Goal: Complete application form: Complete application form

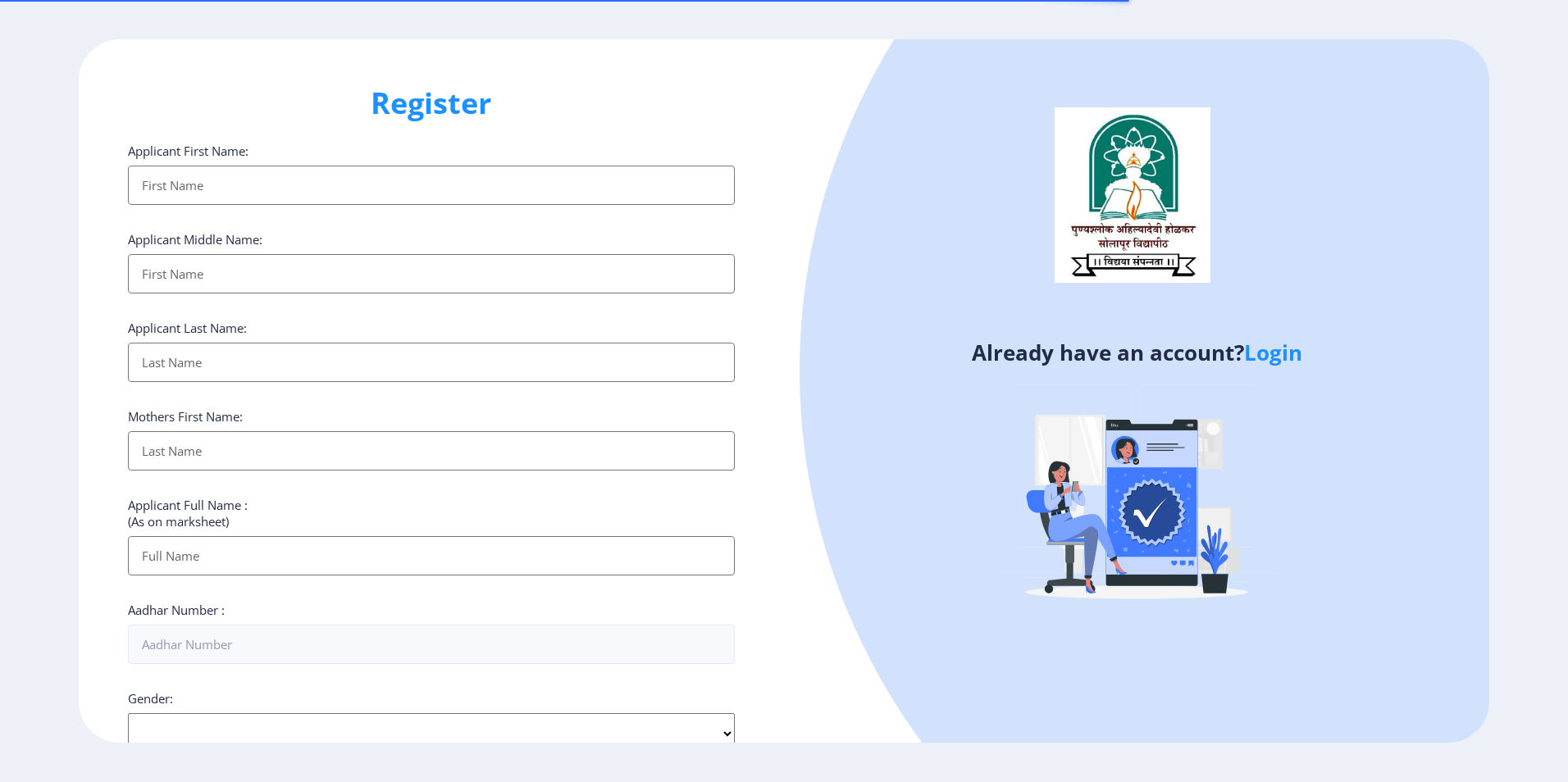
select select
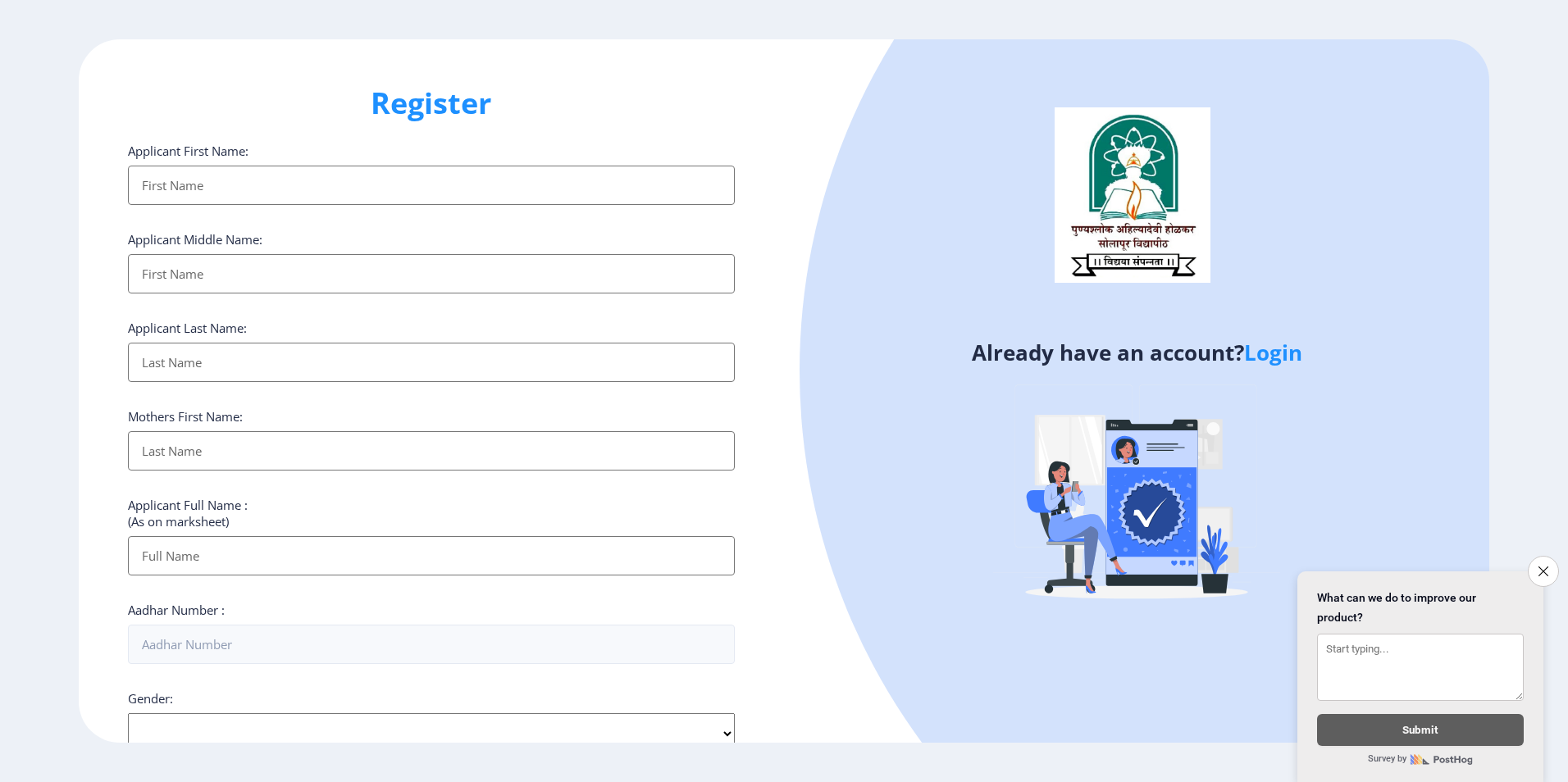
scroll to position [437, 0]
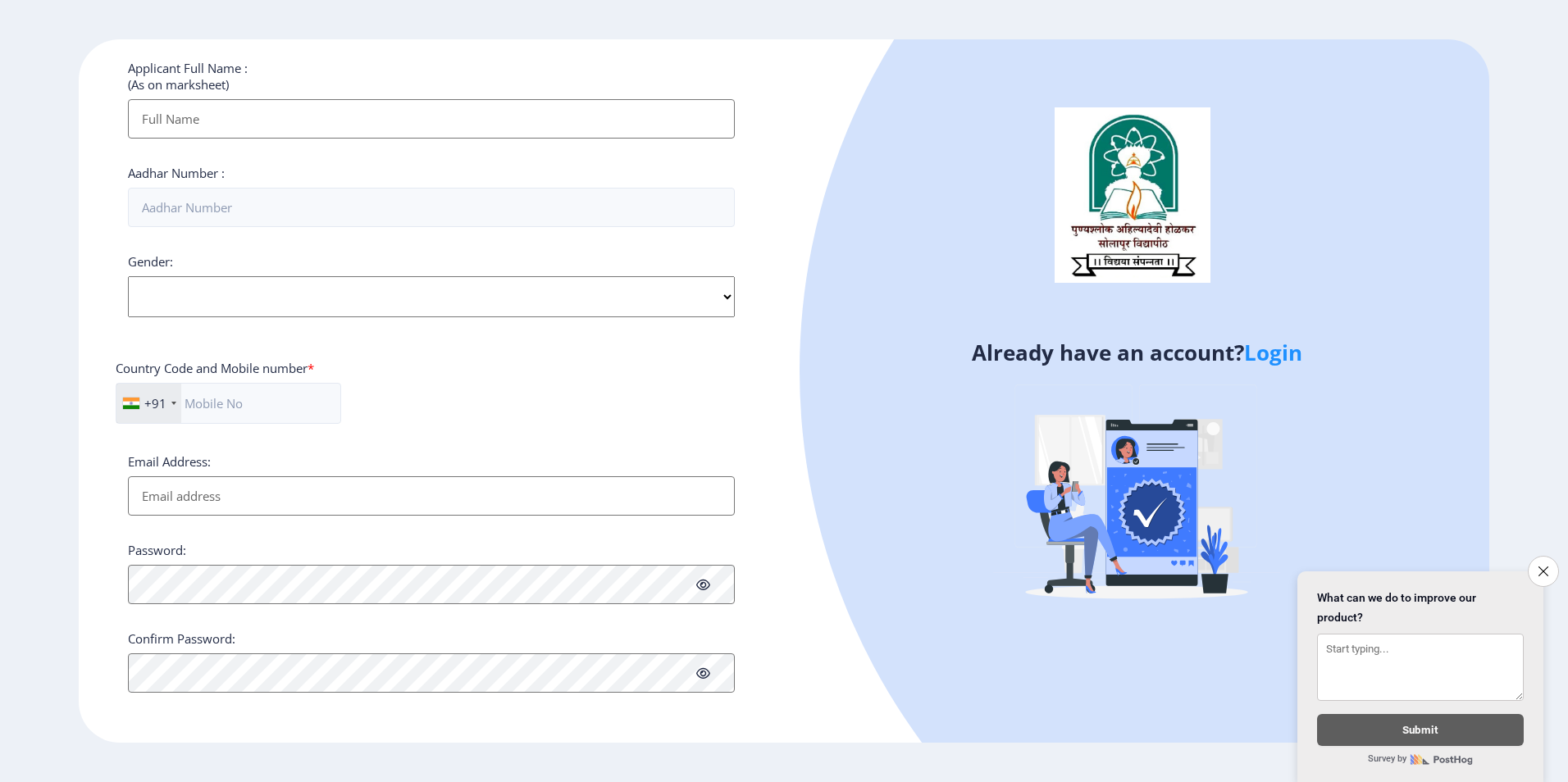
click at [1276, 362] on link "Login" at bounding box center [1272, 352] width 58 height 30
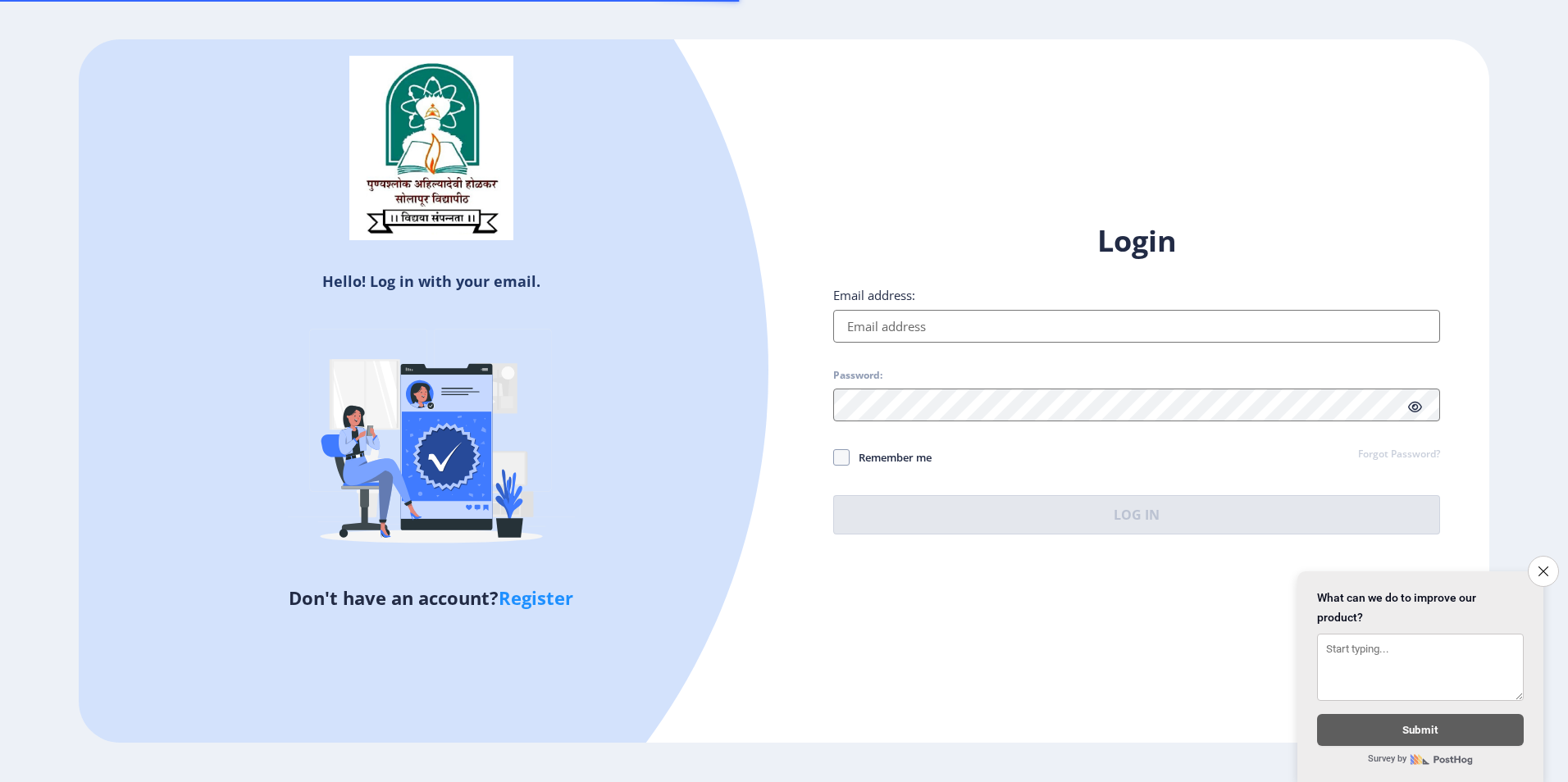
drag, startPoint x: 885, startPoint y: 330, endPoint x: 927, endPoint y: 330, distance: 42.0
click at [885, 330] on input "Email address:" at bounding box center [1136, 326] width 607 height 32
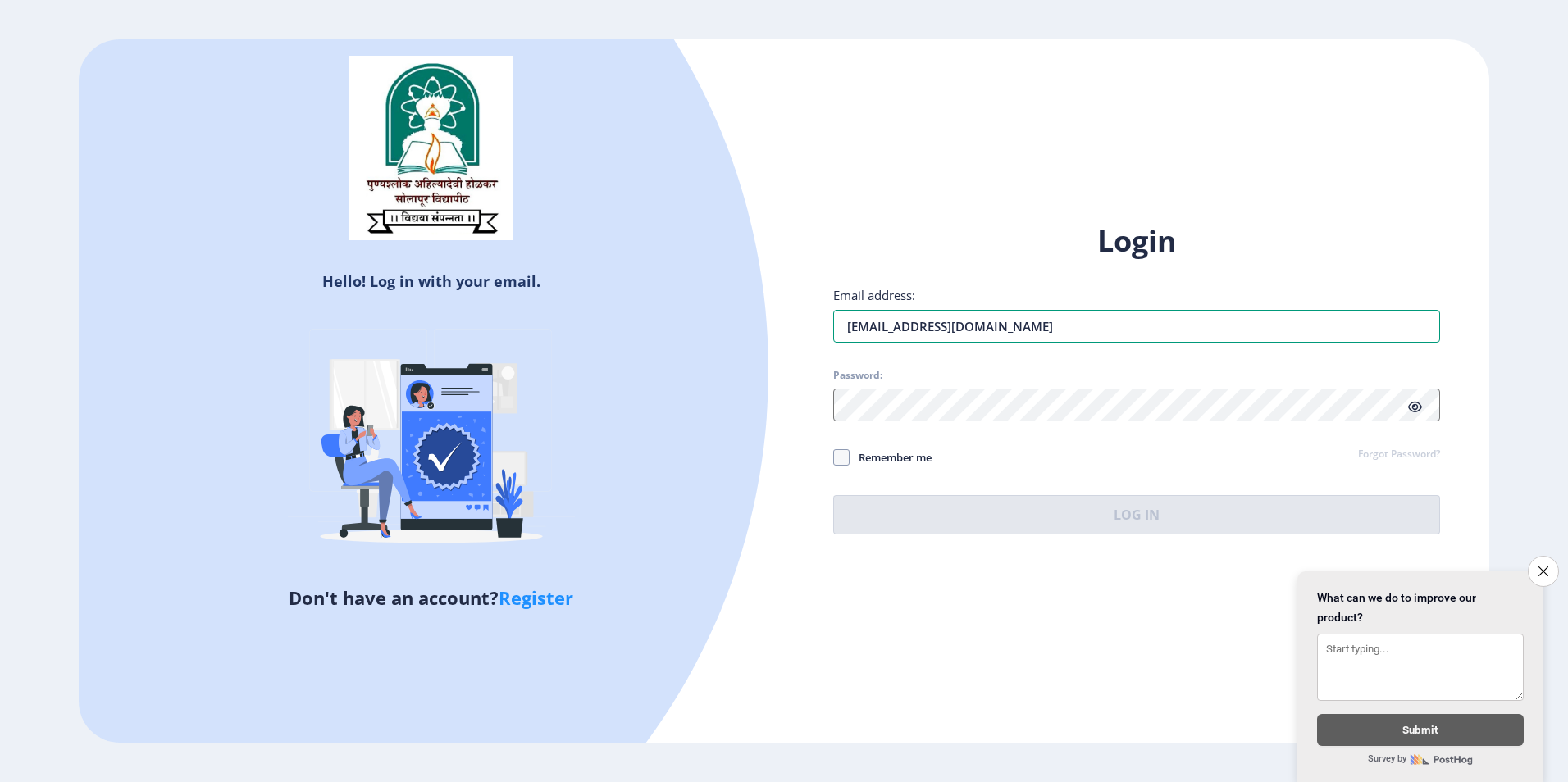
type input "[EMAIL_ADDRESS][DOMAIN_NAME]"
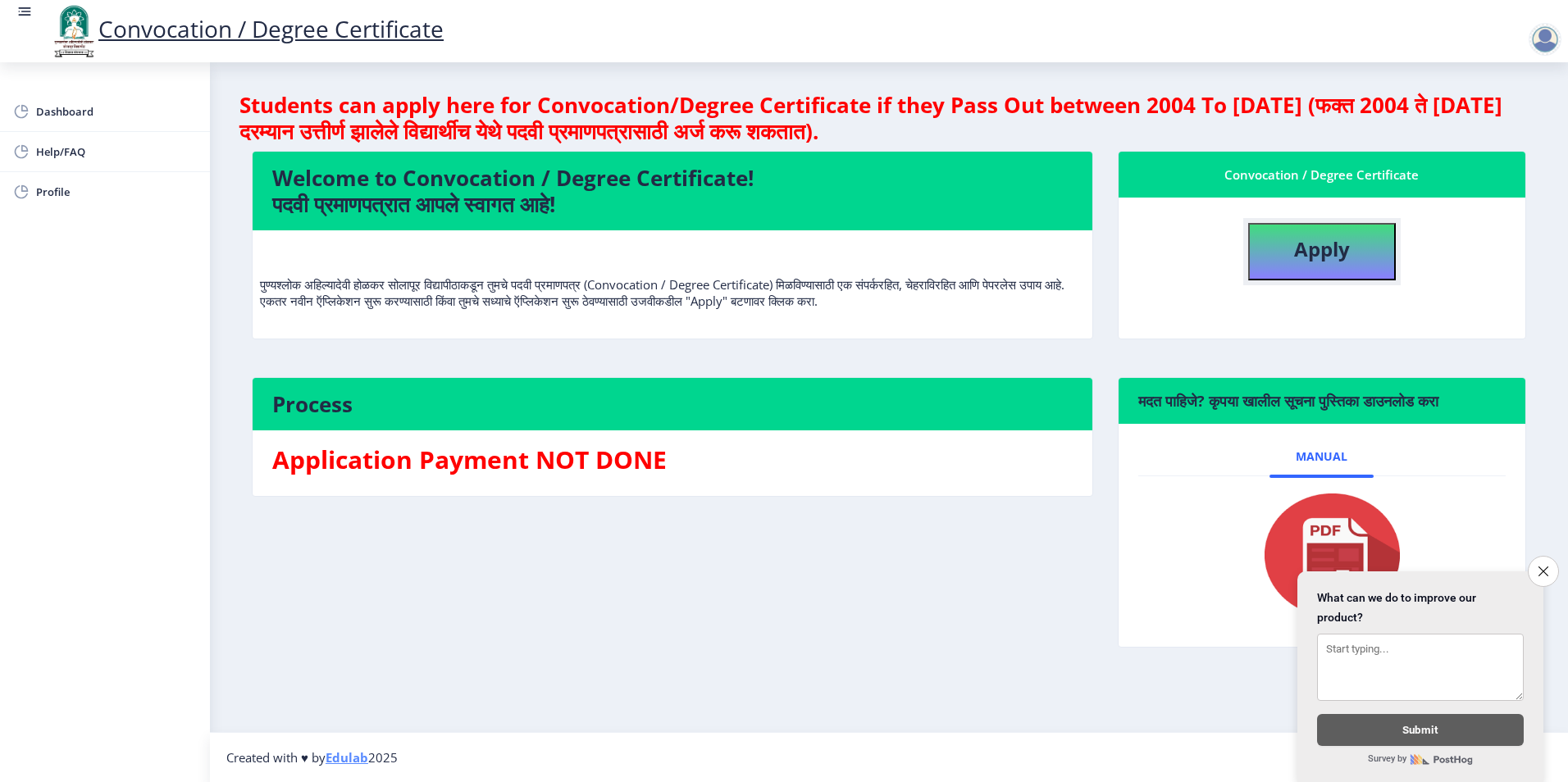
click at [1309, 250] on b "Apply" at bounding box center [1321, 249] width 56 height 28
select select
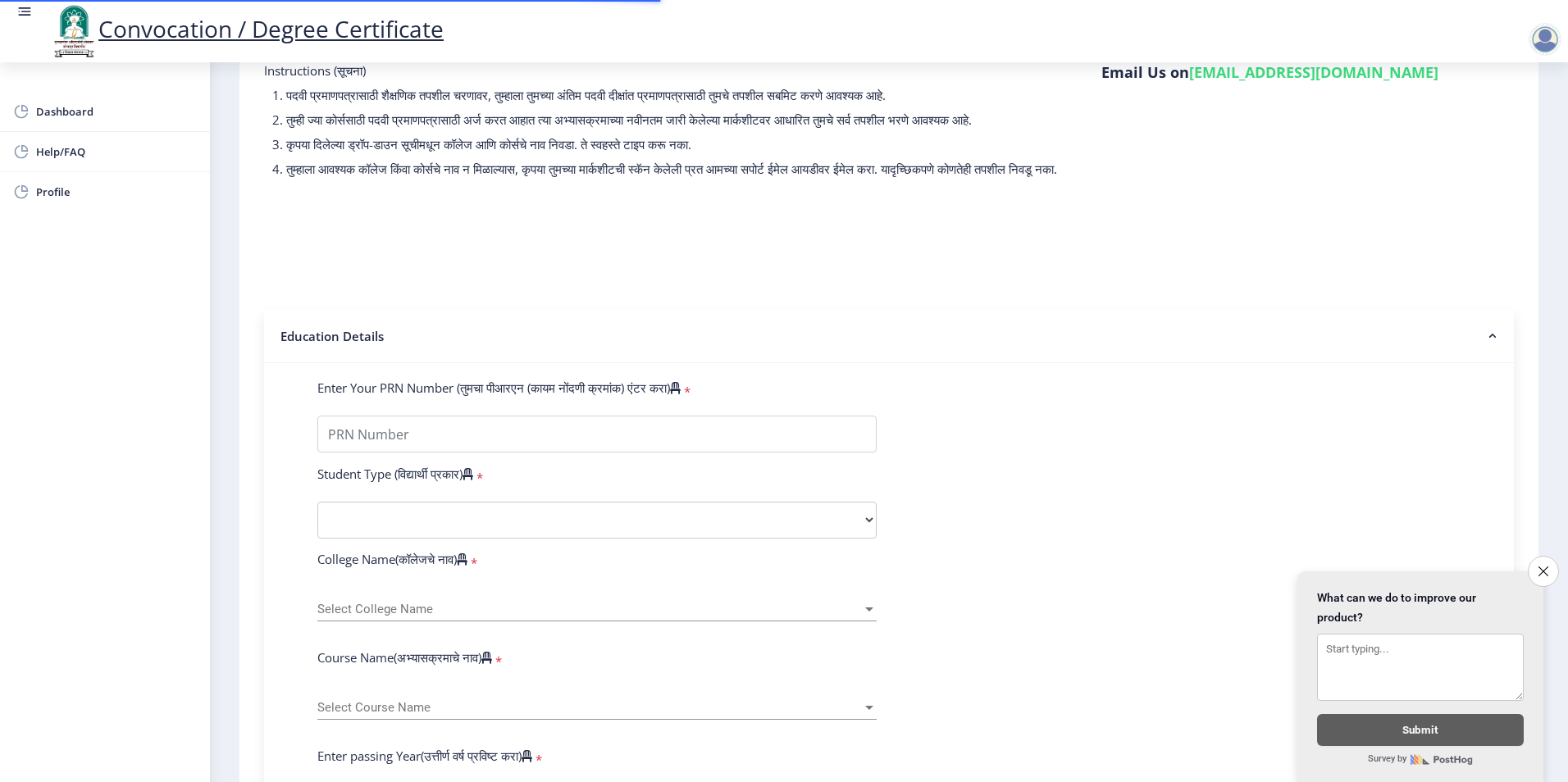
scroll to position [246, 0]
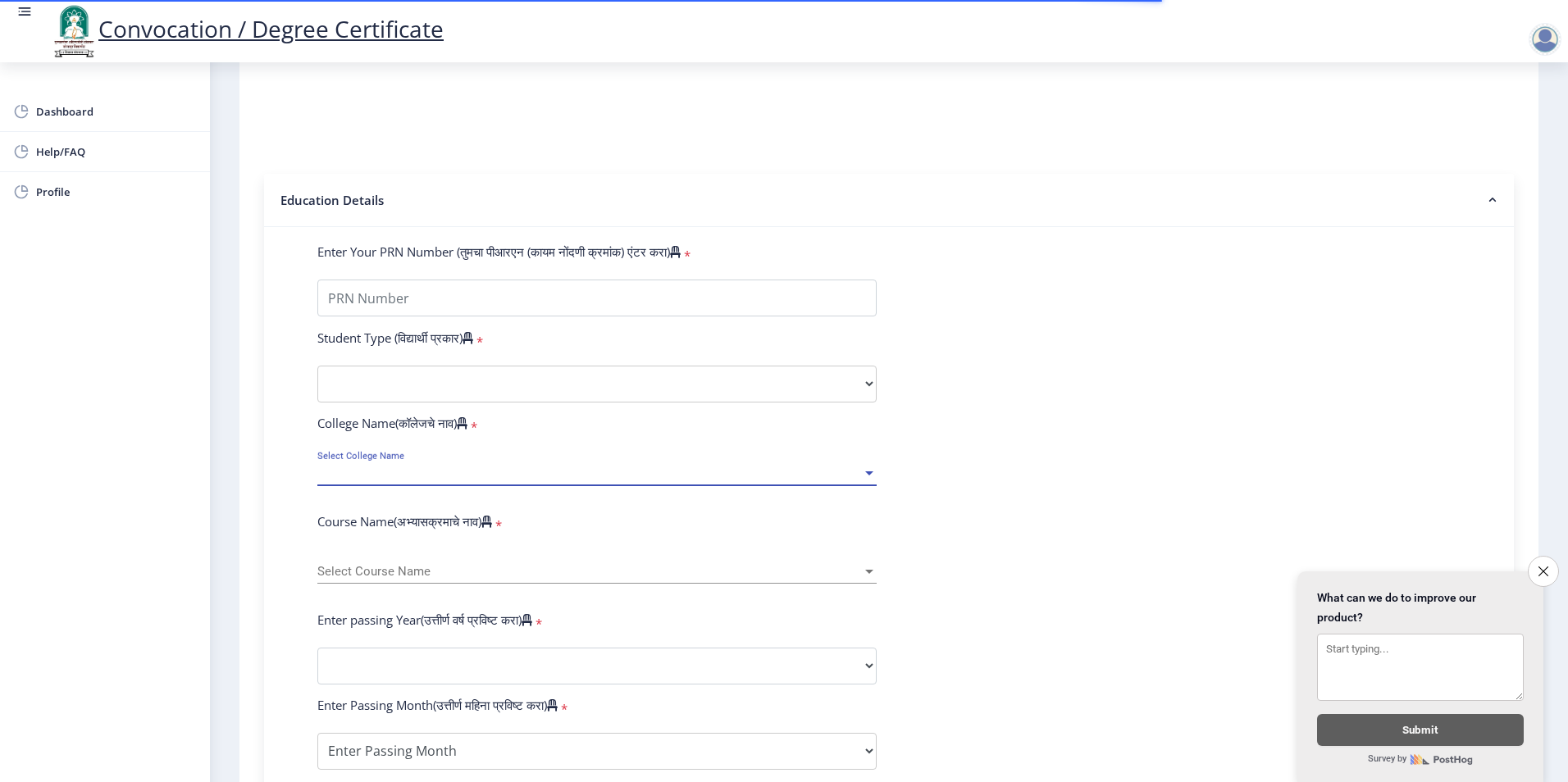
click at [853, 480] on span "Select College Name" at bounding box center [589, 473] width 544 height 14
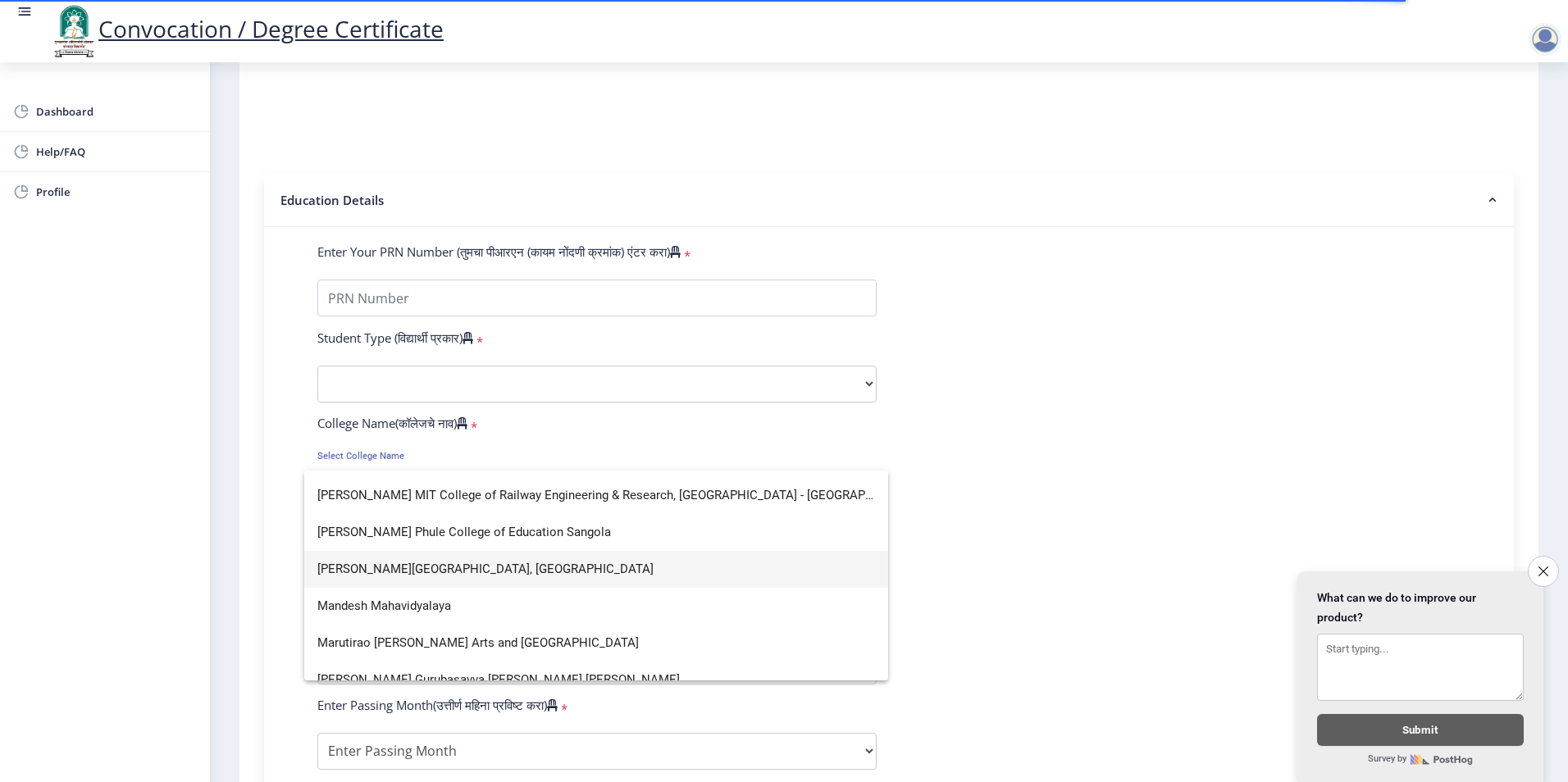
scroll to position [2705, 0]
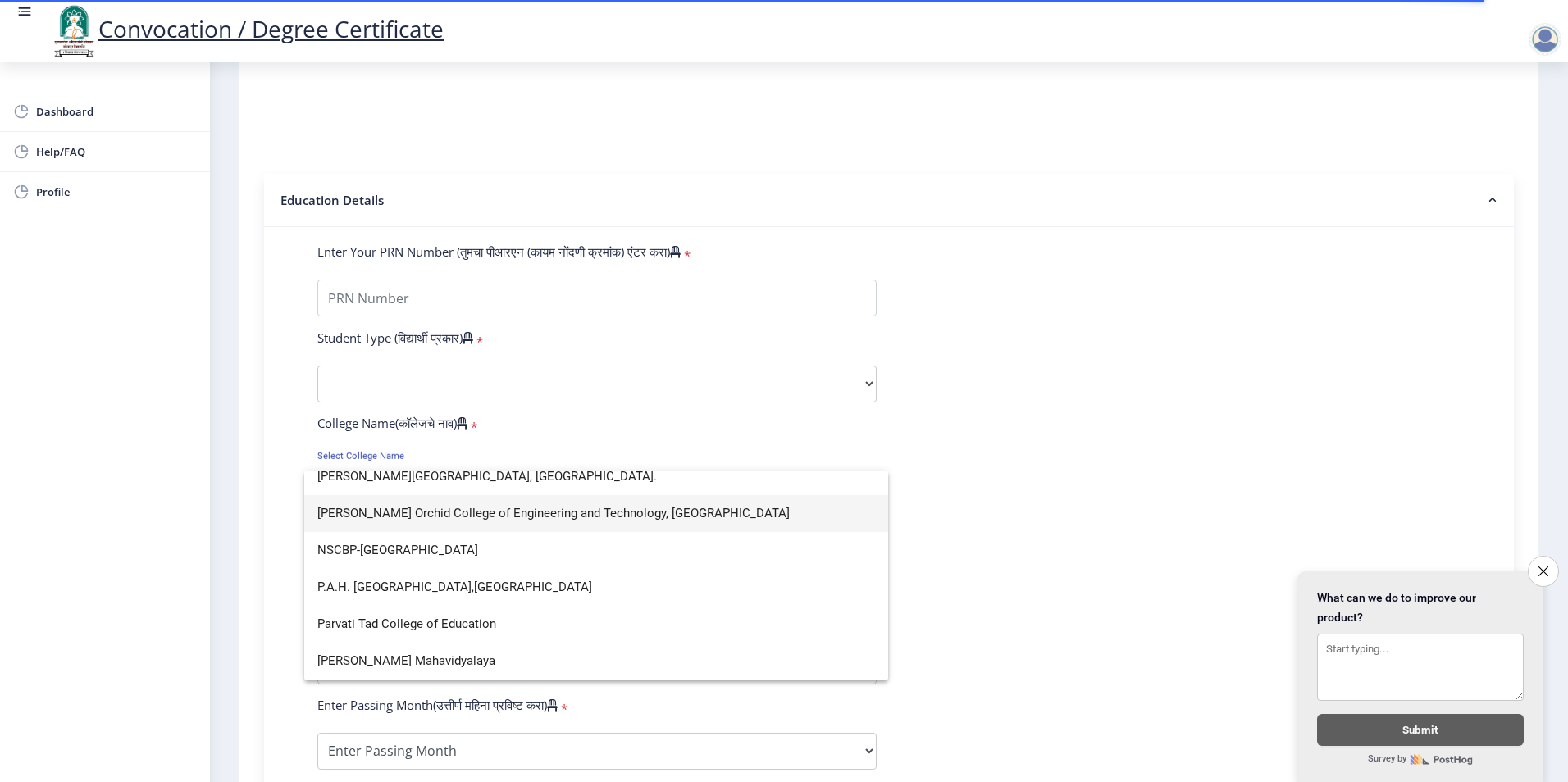
click at [427, 521] on span "[PERSON_NAME] Orchid College of Engineering and Technology, [GEOGRAPHIC_DATA]" at bounding box center [596, 513] width 558 height 37
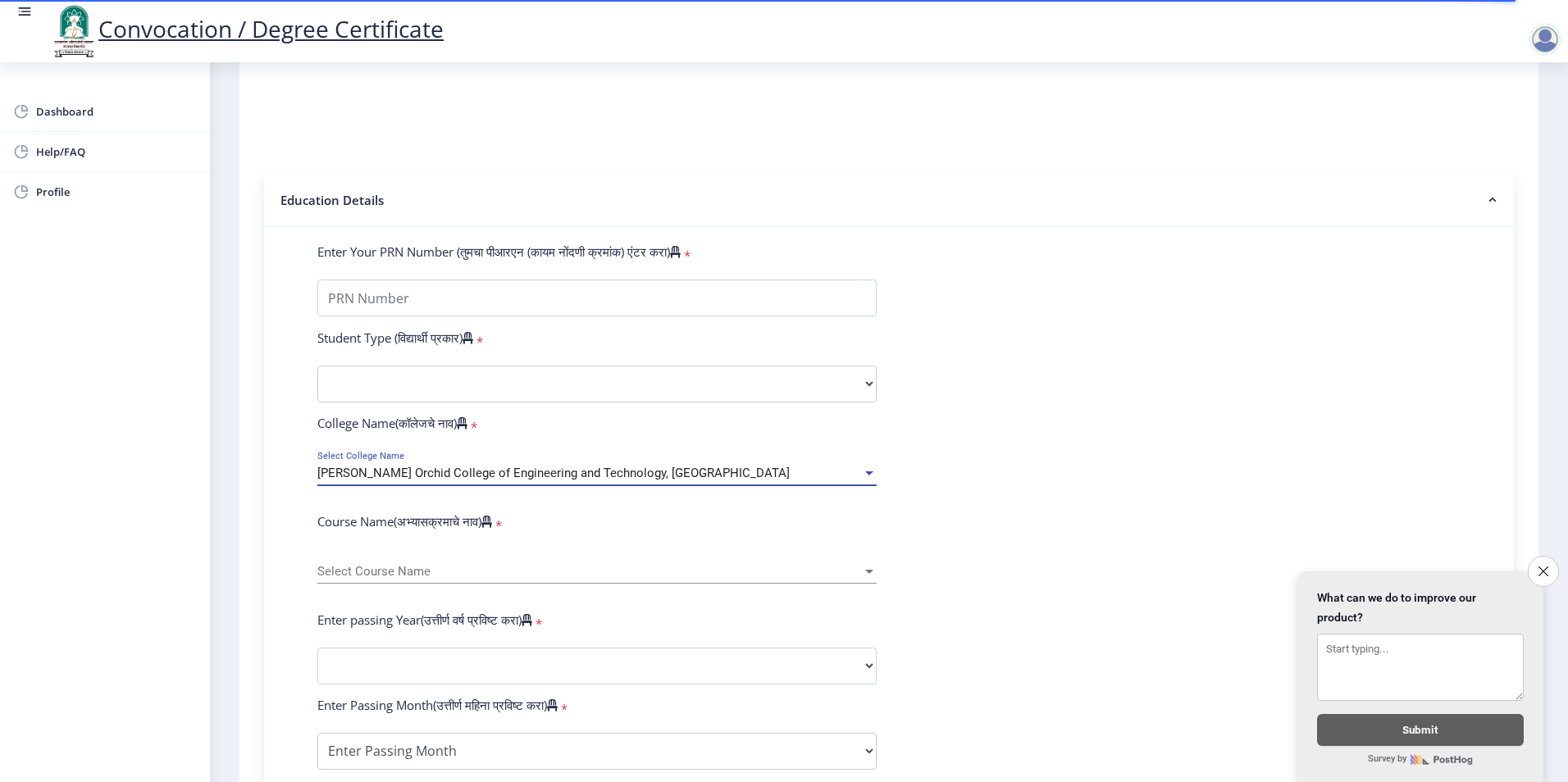
click at [869, 578] on div at bounding box center [869, 571] width 15 height 14
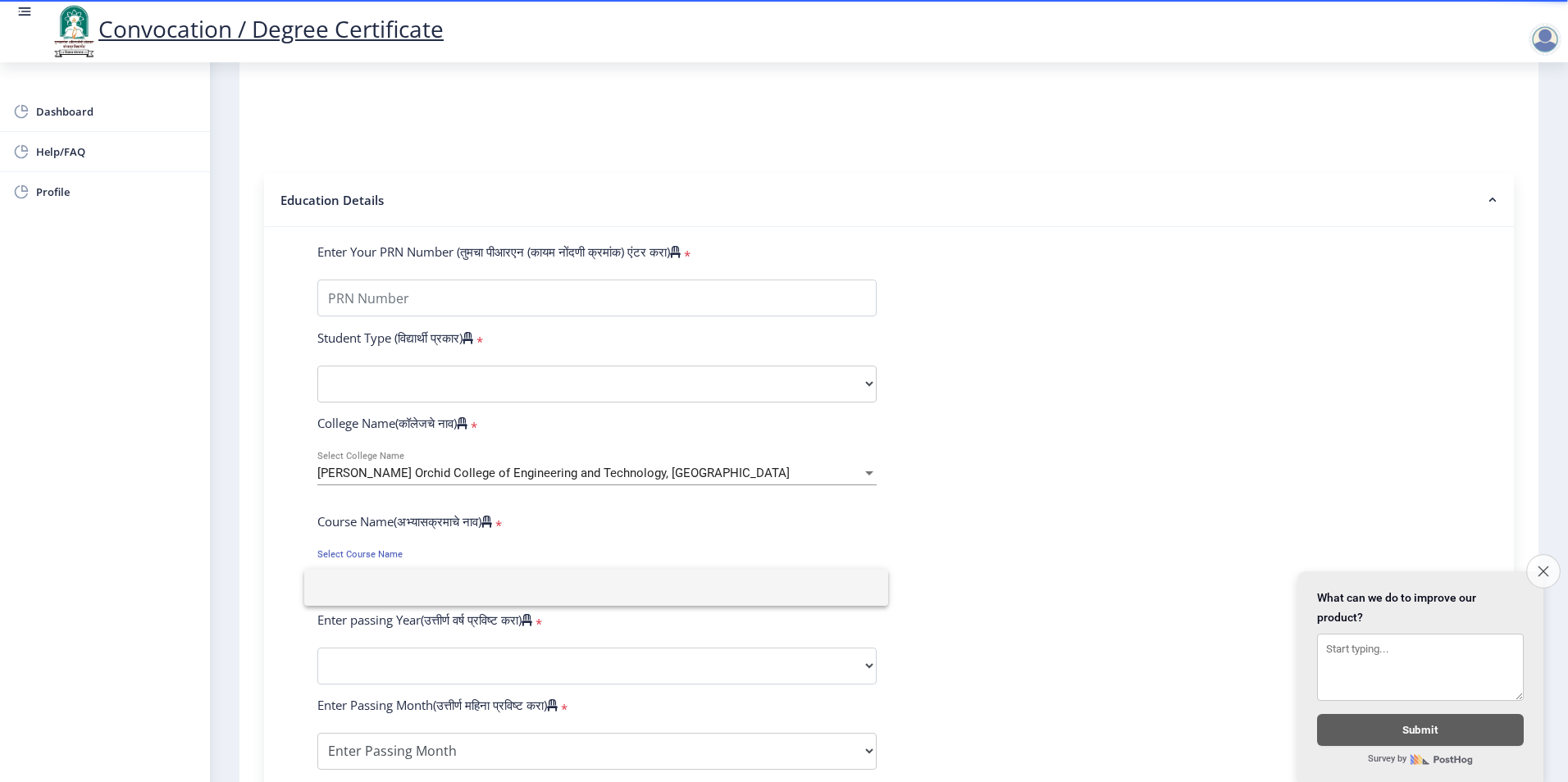
click at [1548, 565] on button "Close survey" at bounding box center [1542, 571] width 34 height 34
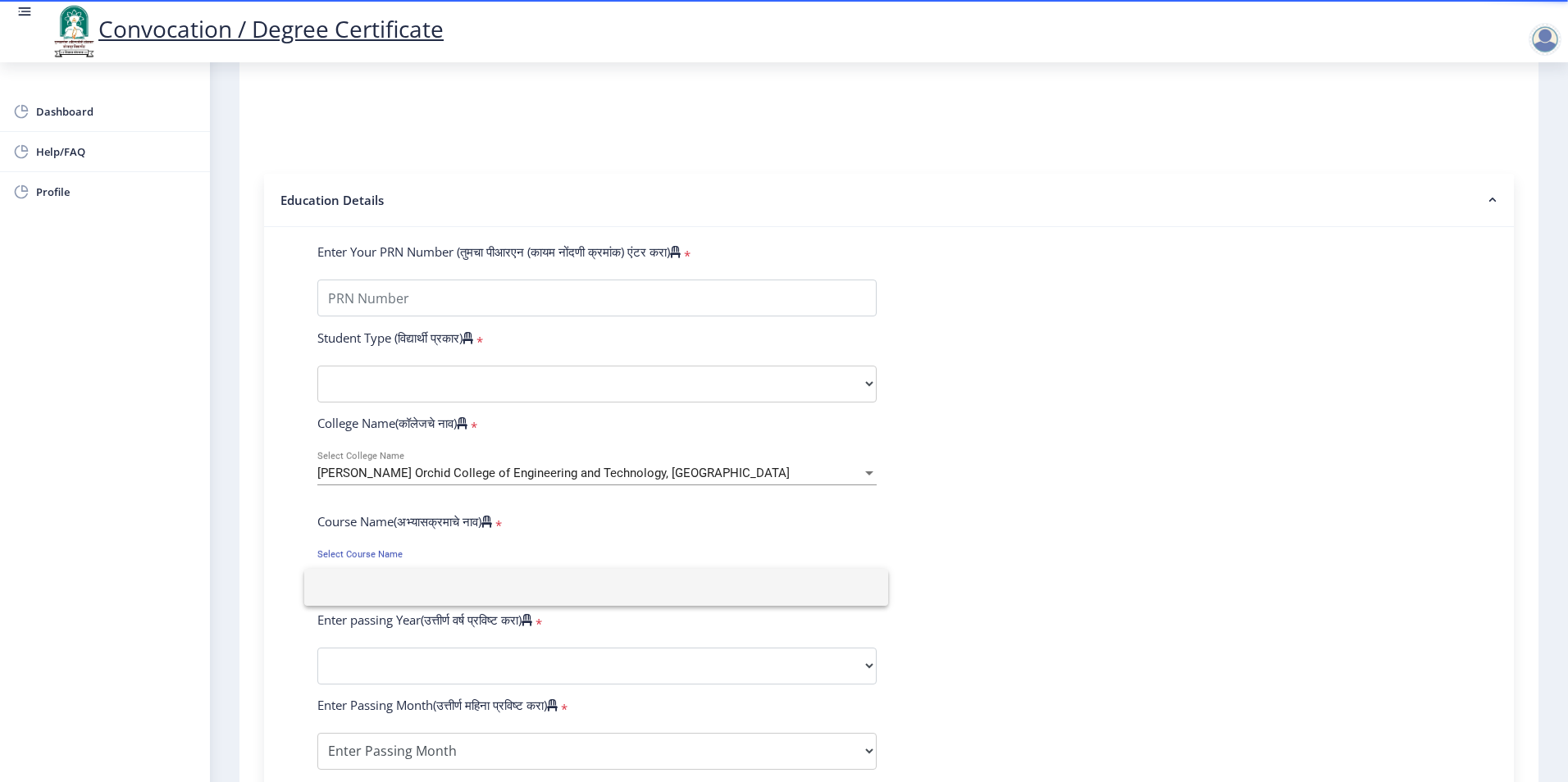
click at [1069, 628] on div at bounding box center [784, 391] width 1568 height 782
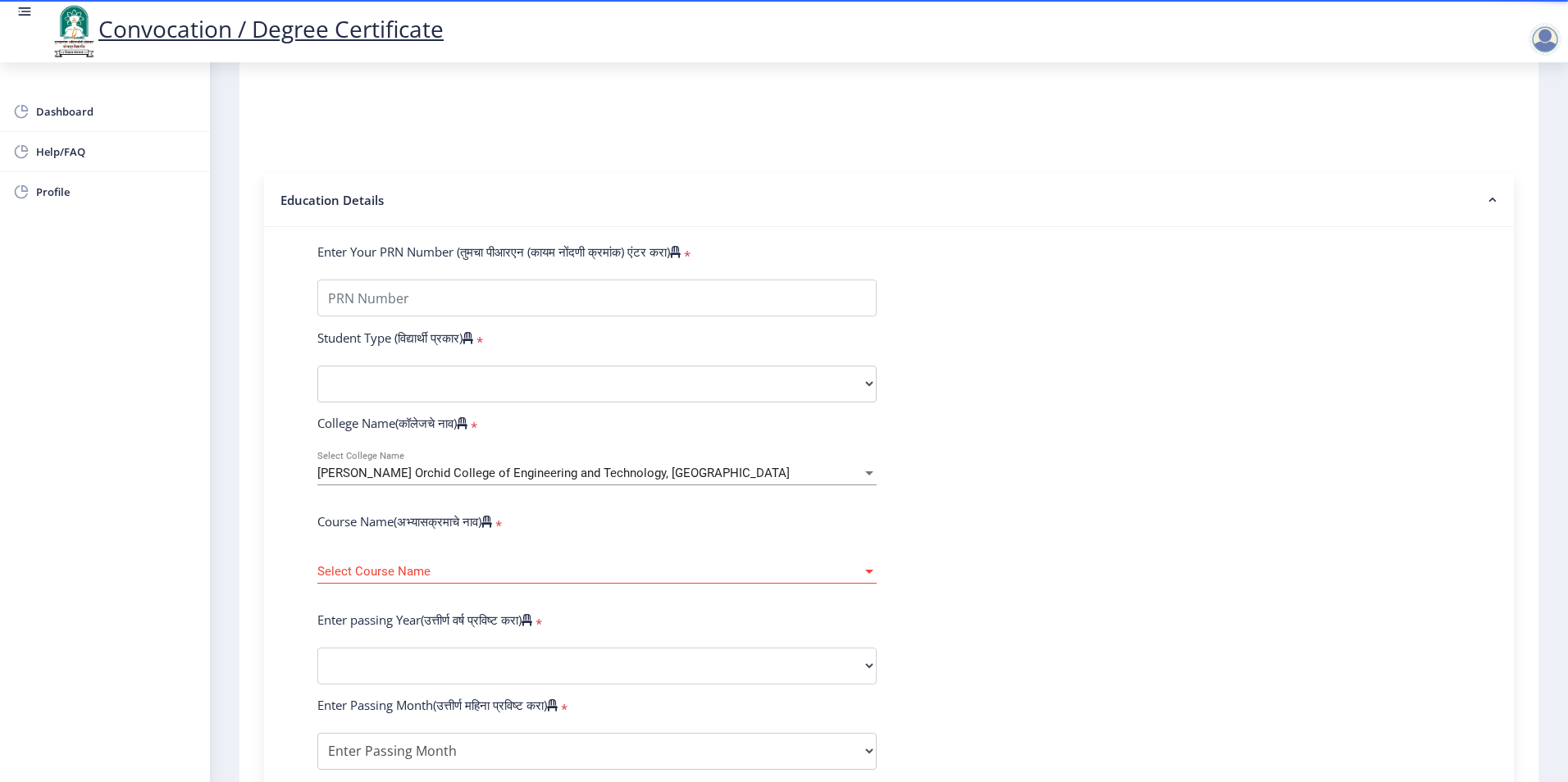
click at [866, 578] on div at bounding box center [869, 571] width 15 height 14
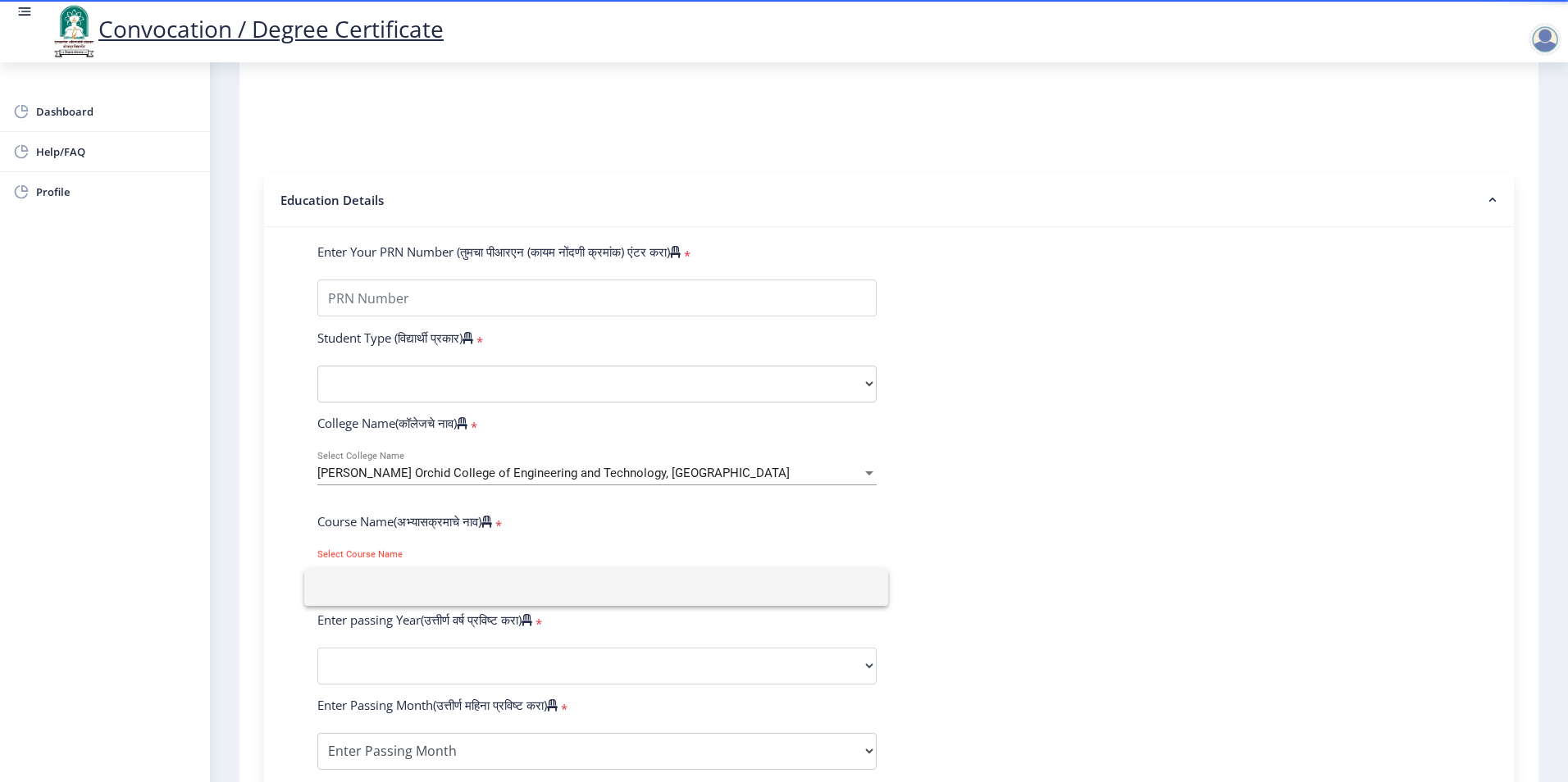
click at [994, 618] on div at bounding box center [784, 391] width 1568 height 782
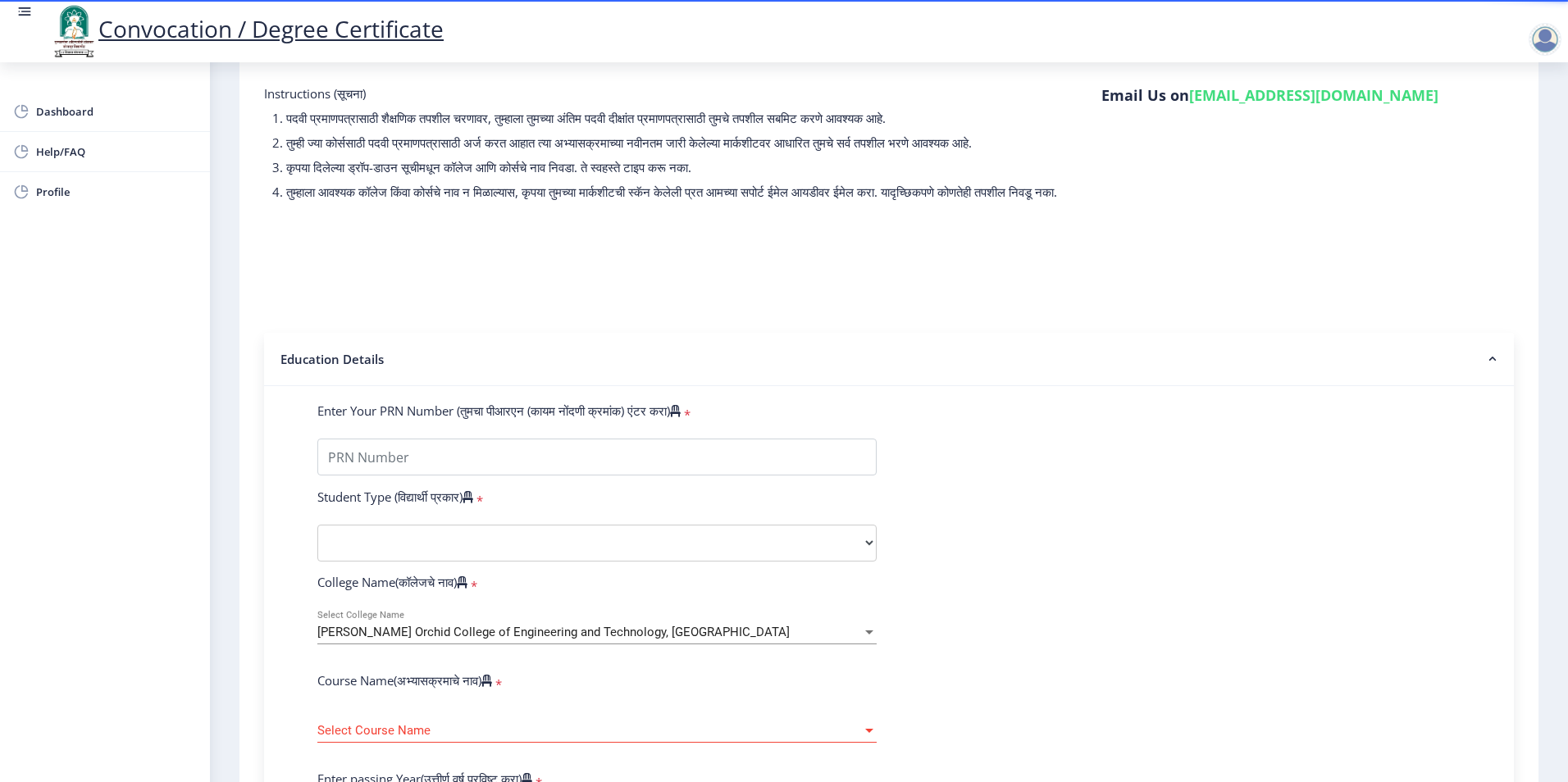
scroll to position [0, 0]
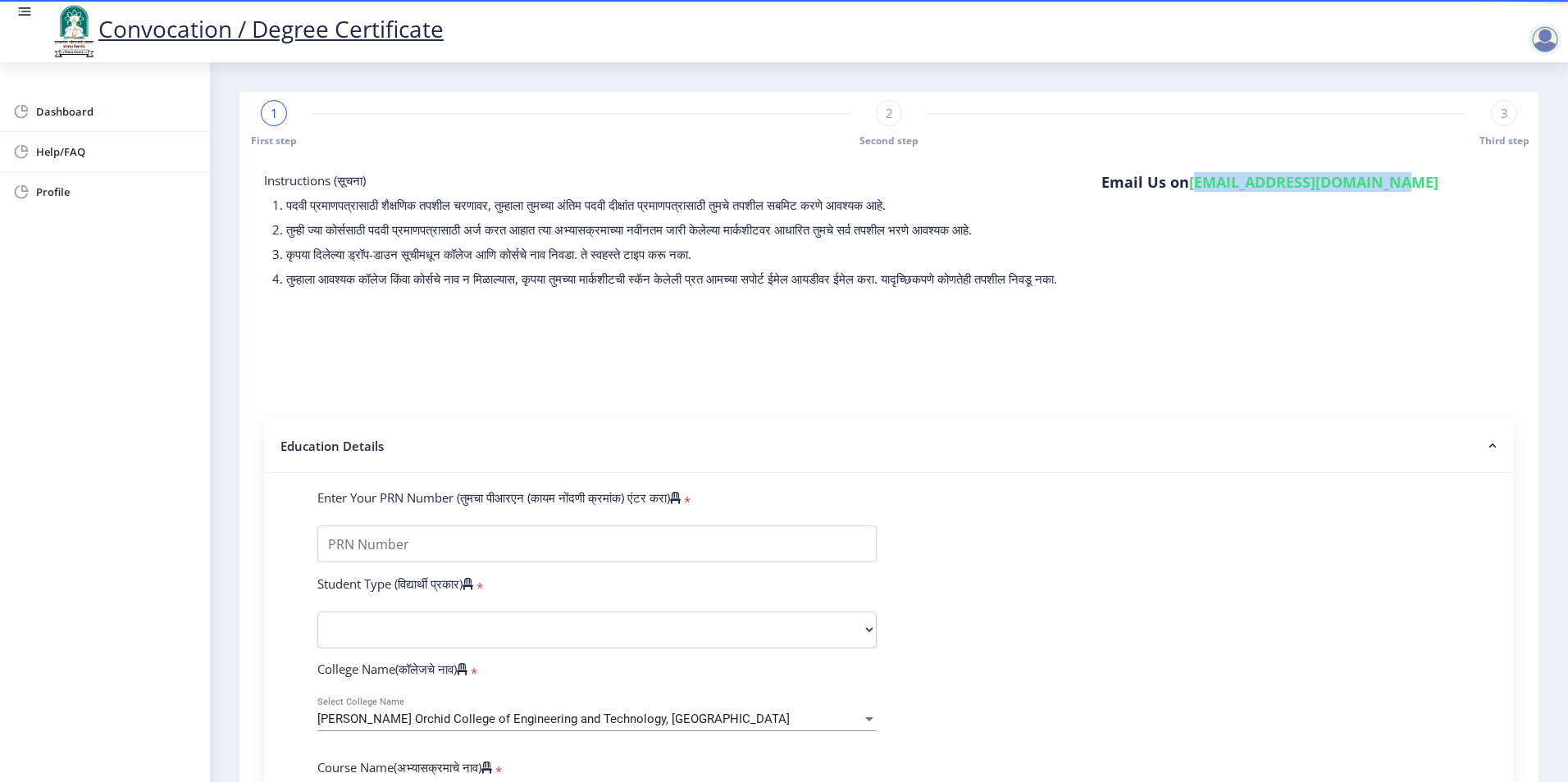
drag, startPoint x: 1371, startPoint y: 185, endPoint x: 1186, endPoint y: 185, distance: 185.0
click at [1186, 185] on h6 "Email Us on [EMAIL_ADDRESS][DOMAIN_NAME]" at bounding box center [1269, 182] width 337 height 20
click at [1347, 295] on div "Email Us on [EMAIL_ADDRESS][DOMAIN_NAME]" at bounding box center [1269, 233] width 337 height 123
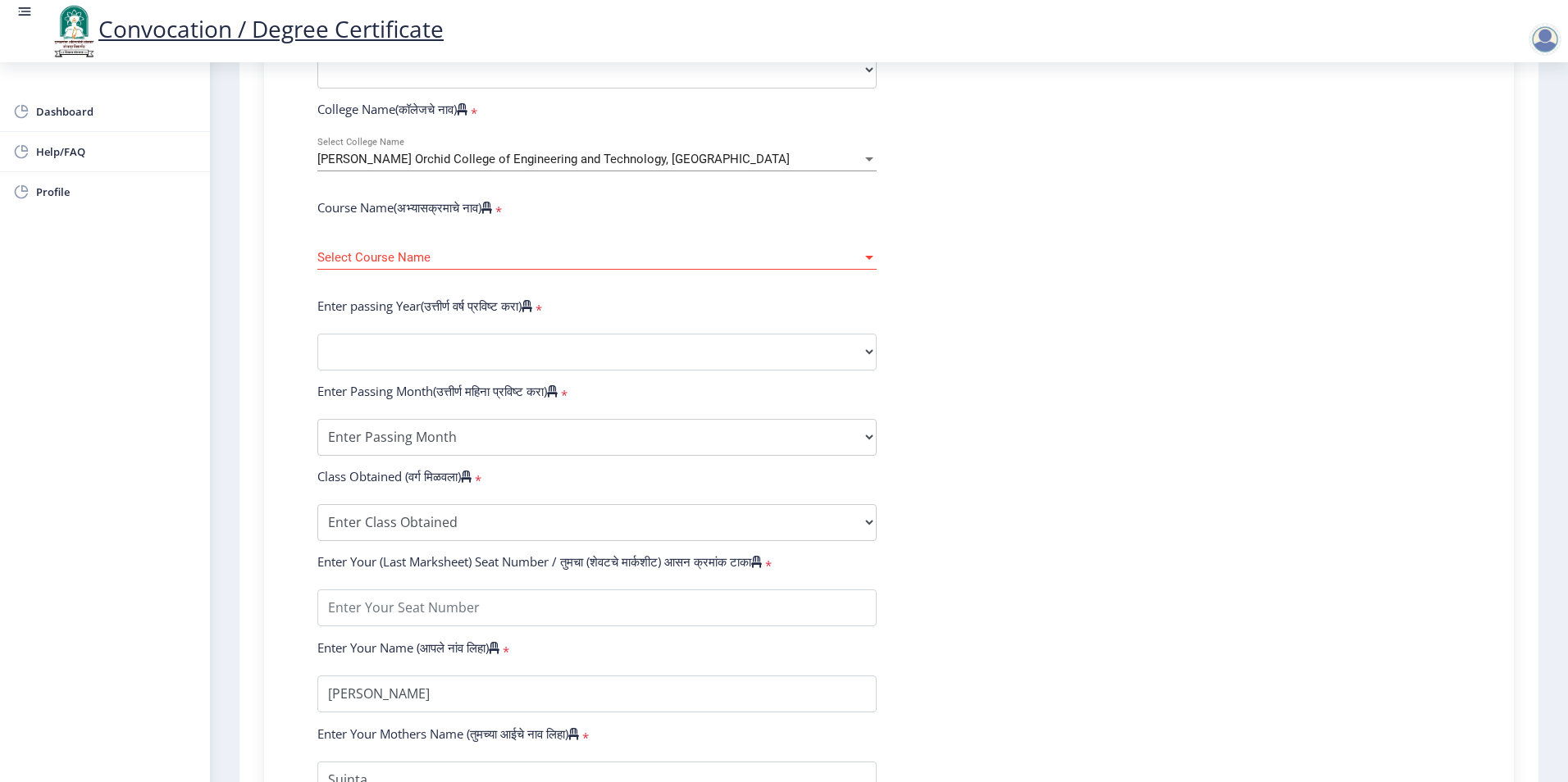
scroll to position [573, 0]
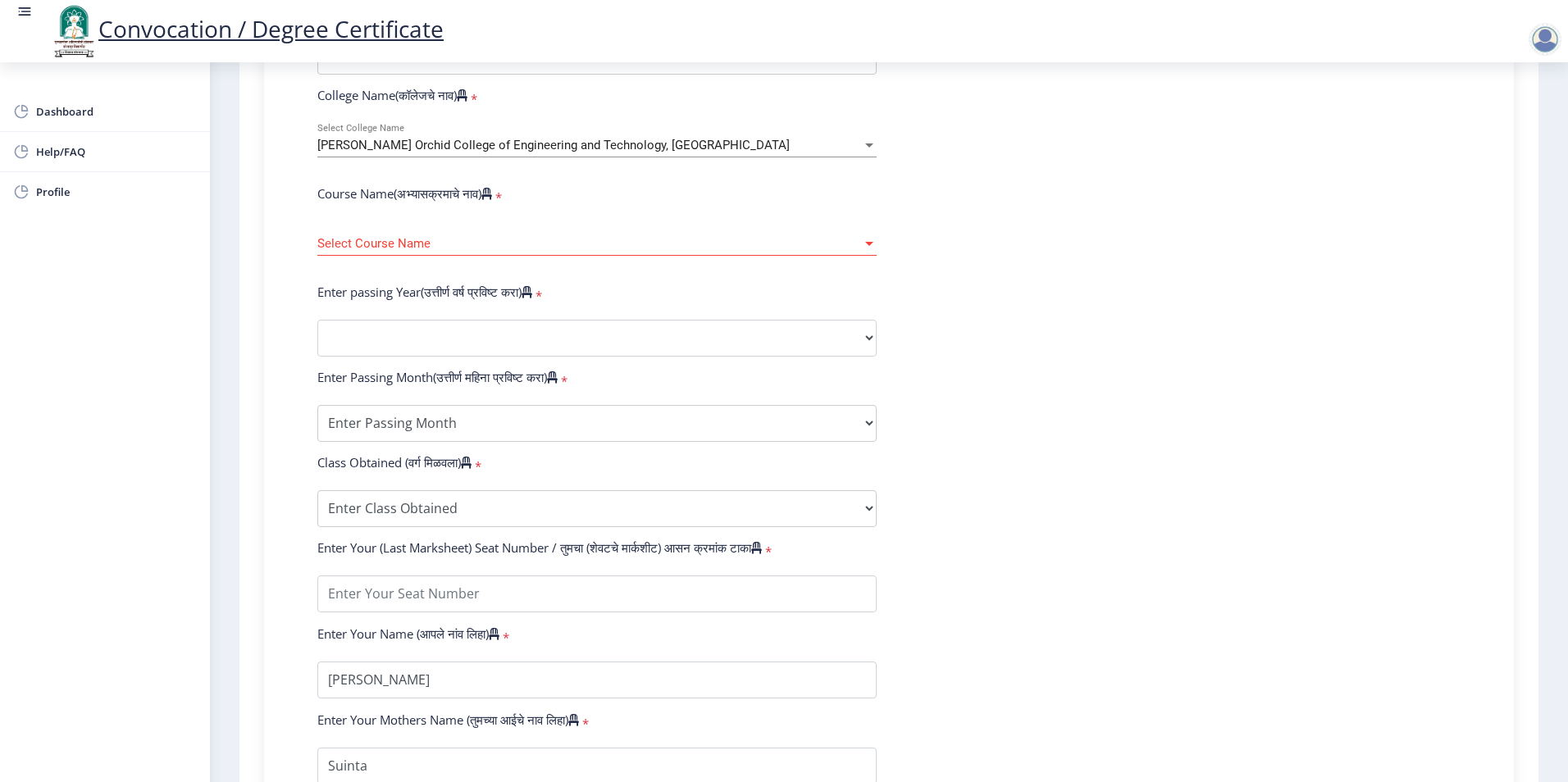
click at [862, 251] on div at bounding box center [869, 244] width 15 height 14
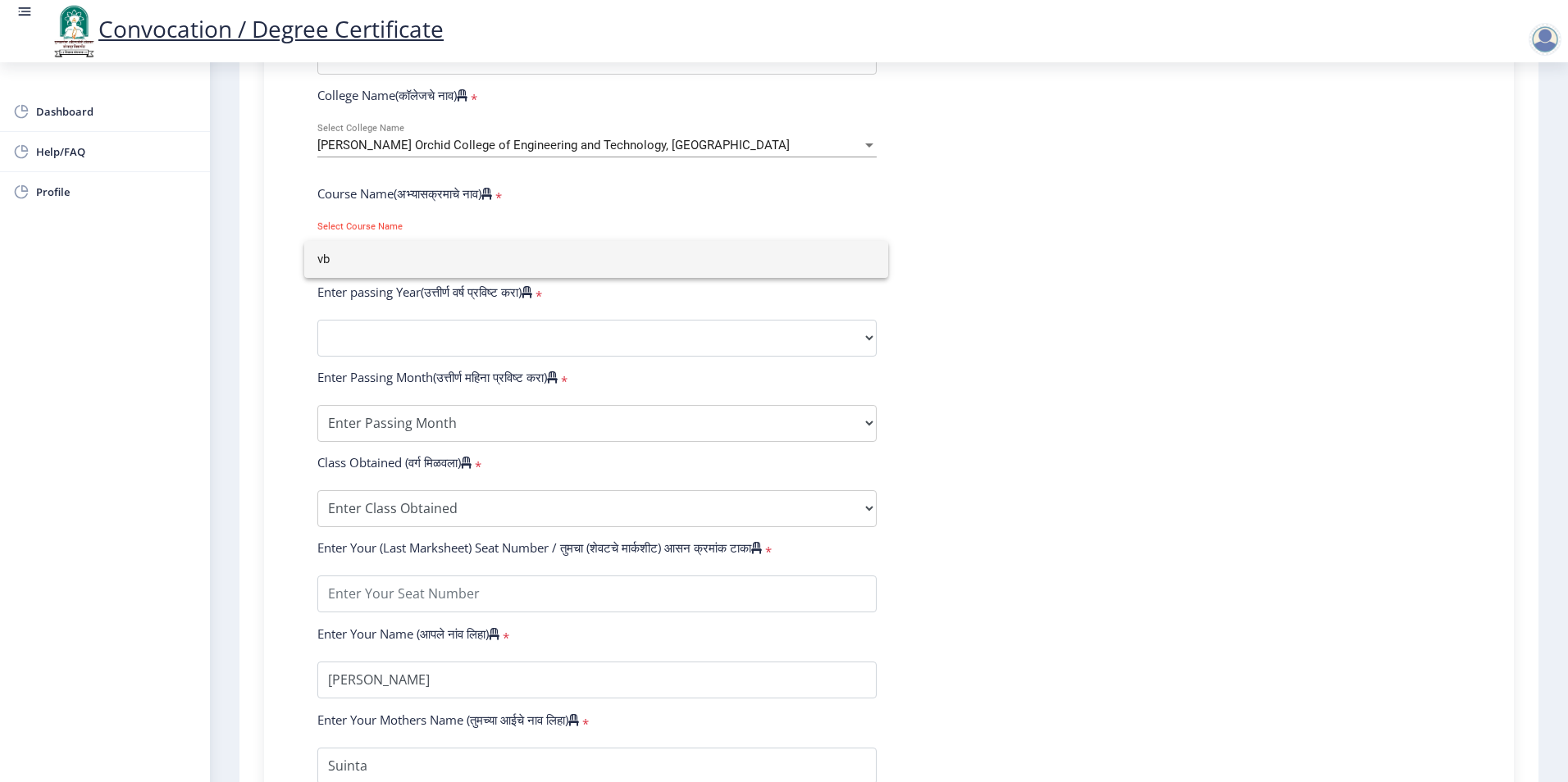
type input "v"
type input "b"
click at [967, 311] on div at bounding box center [784, 391] width 1568 height 782
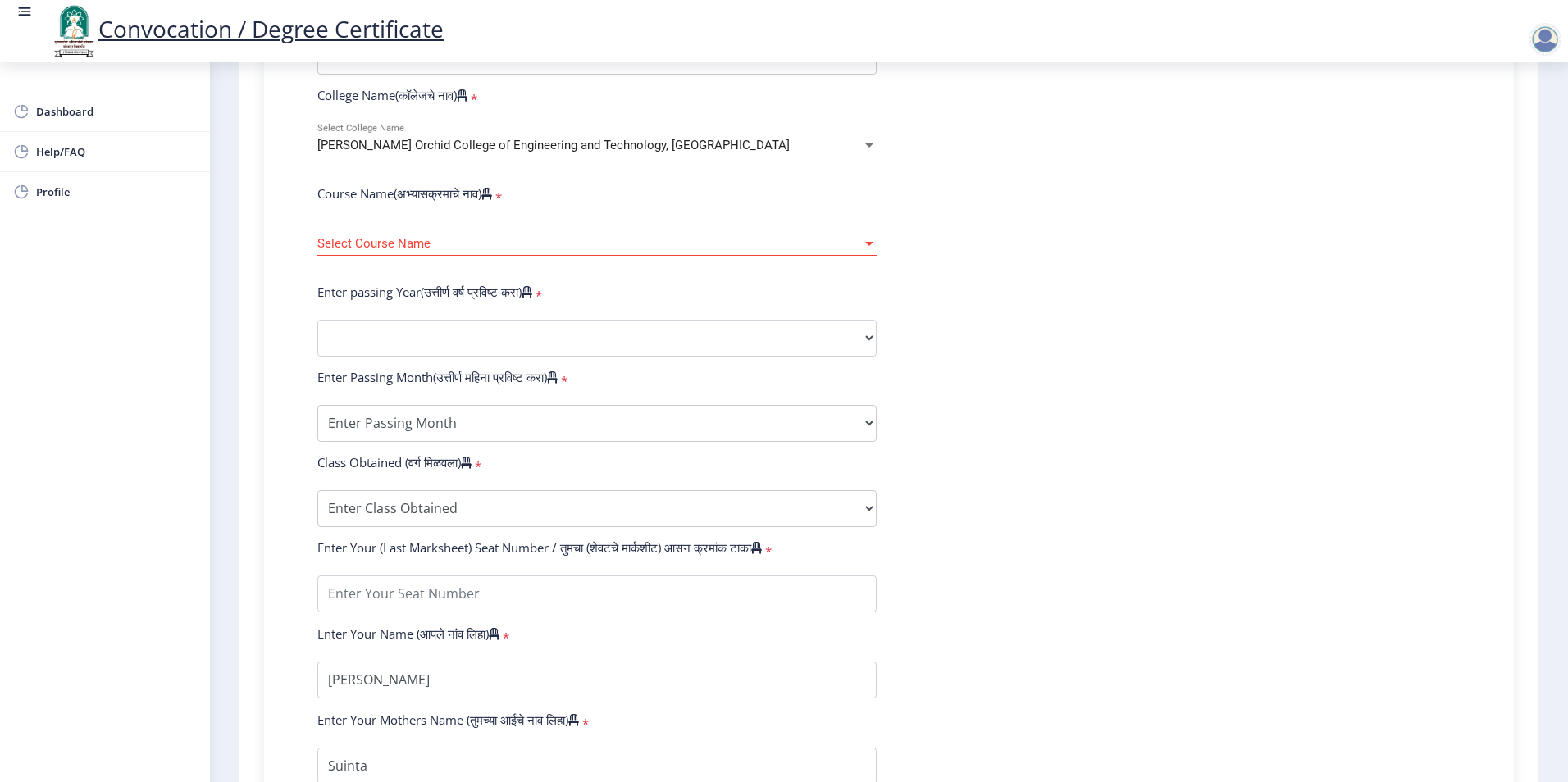
click at [862, 152] on div at bounding box center [869, 146] width 15 height 14
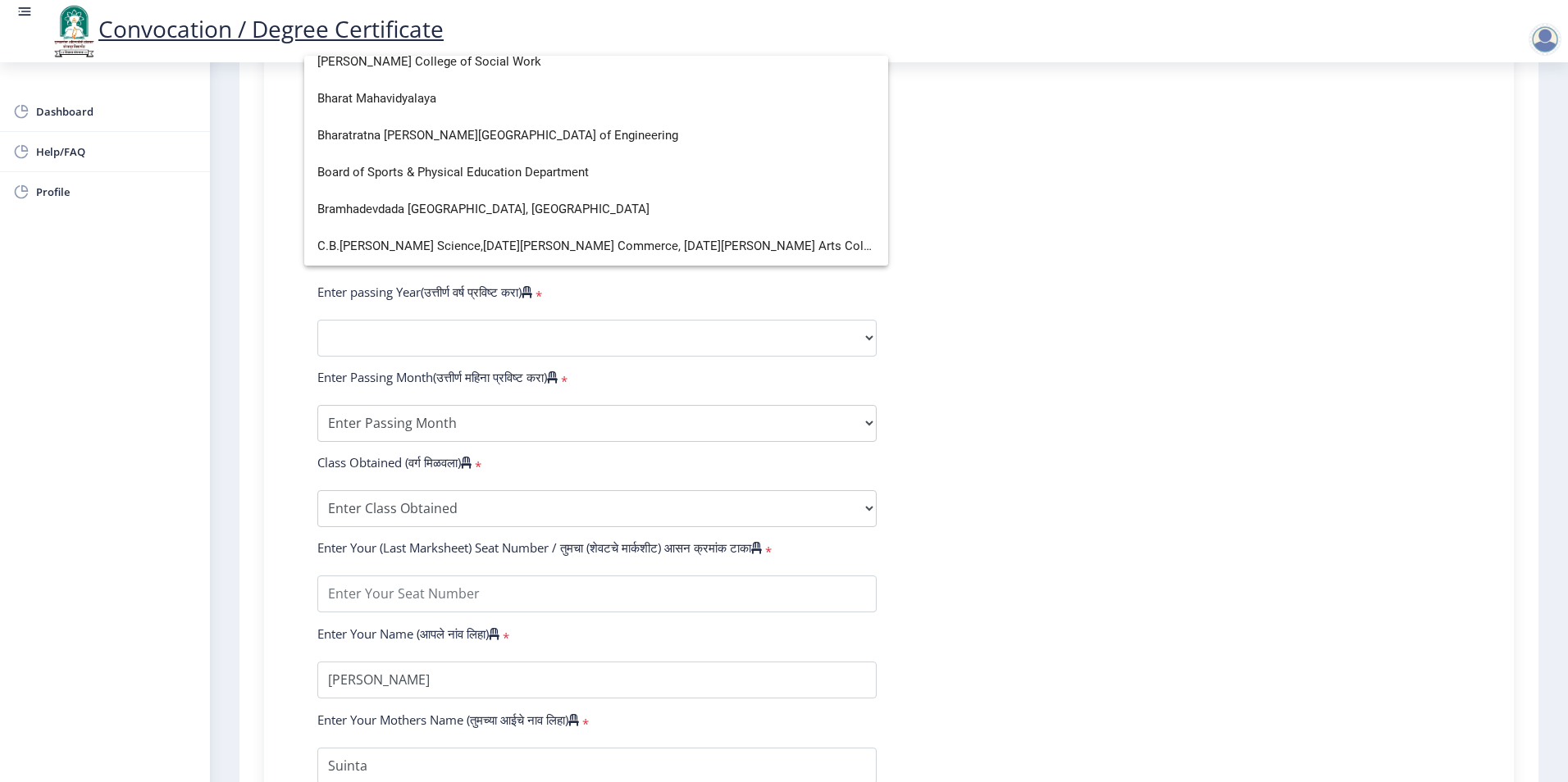
scroll to position [5693, 0]
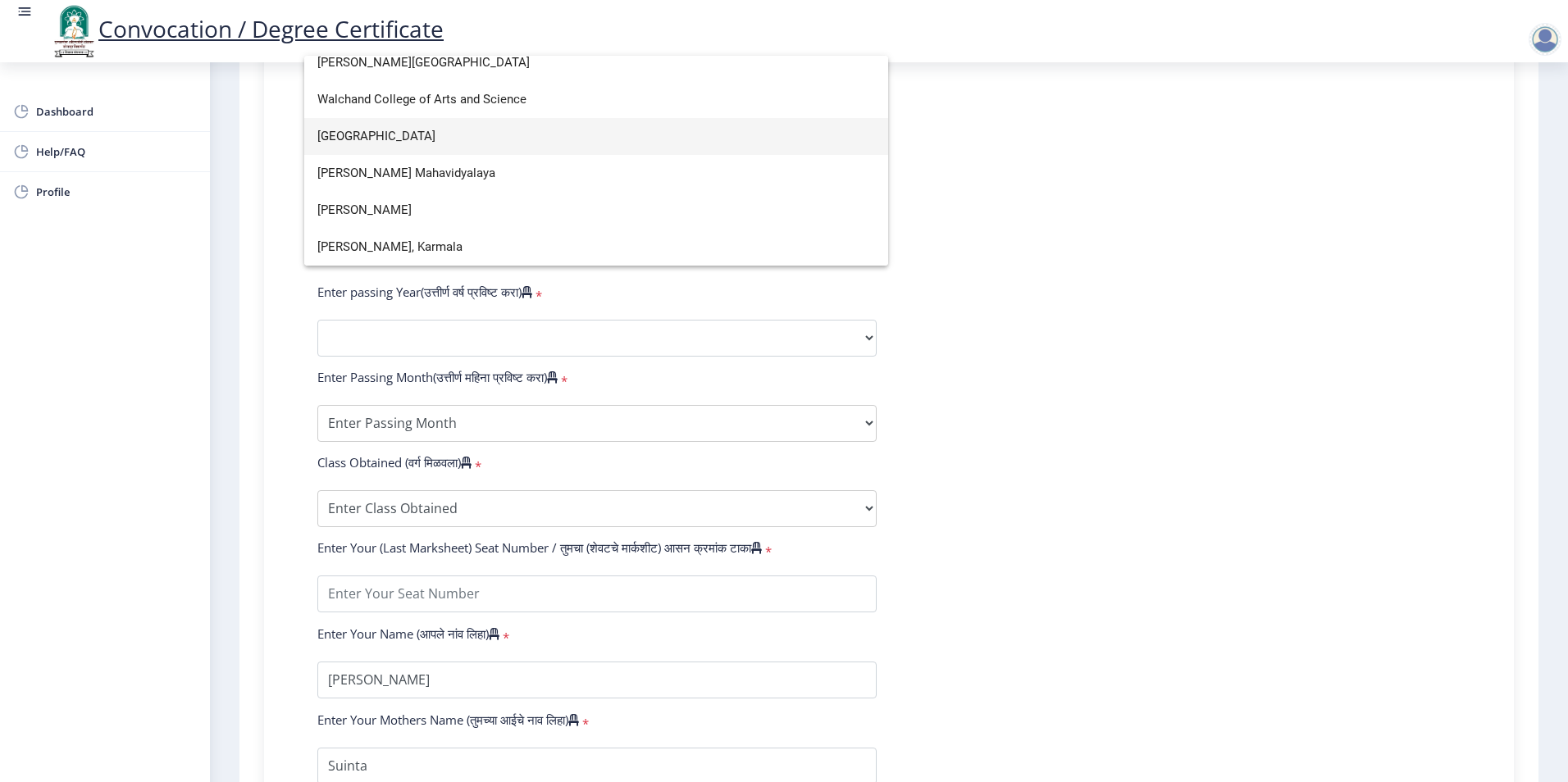
click at [392, 149] on span "[GEOGRAPHIC_DATA]" at bounding box center [596, 137] width 558 height 37
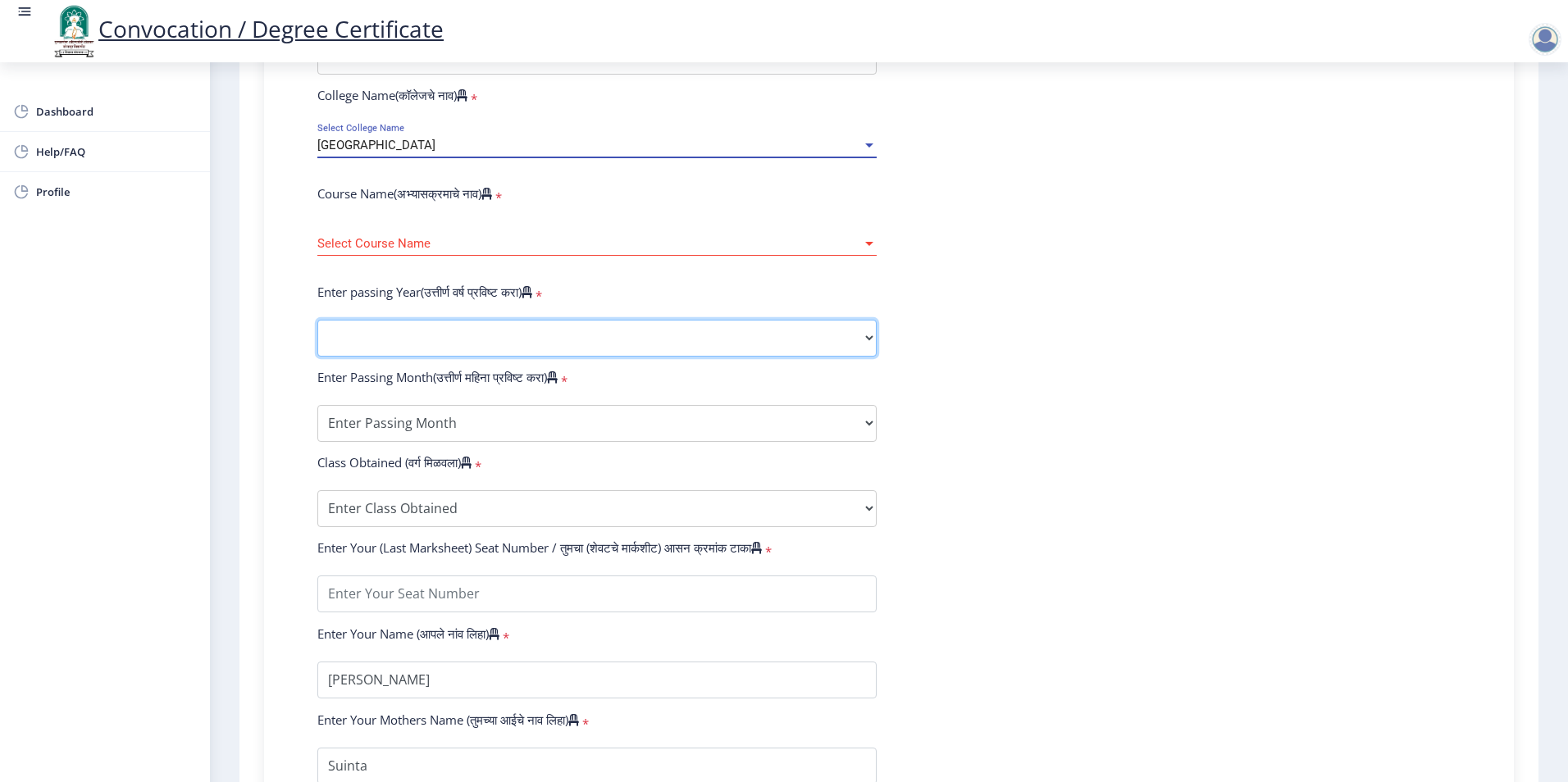
click at [869, 356] on select "2025 2024 2023 2022 2021 2020 2019 2018 2017 2016 2015 2014 2013 2012 2011 2010…" at bounding box center [597, 338] width 559 height 37
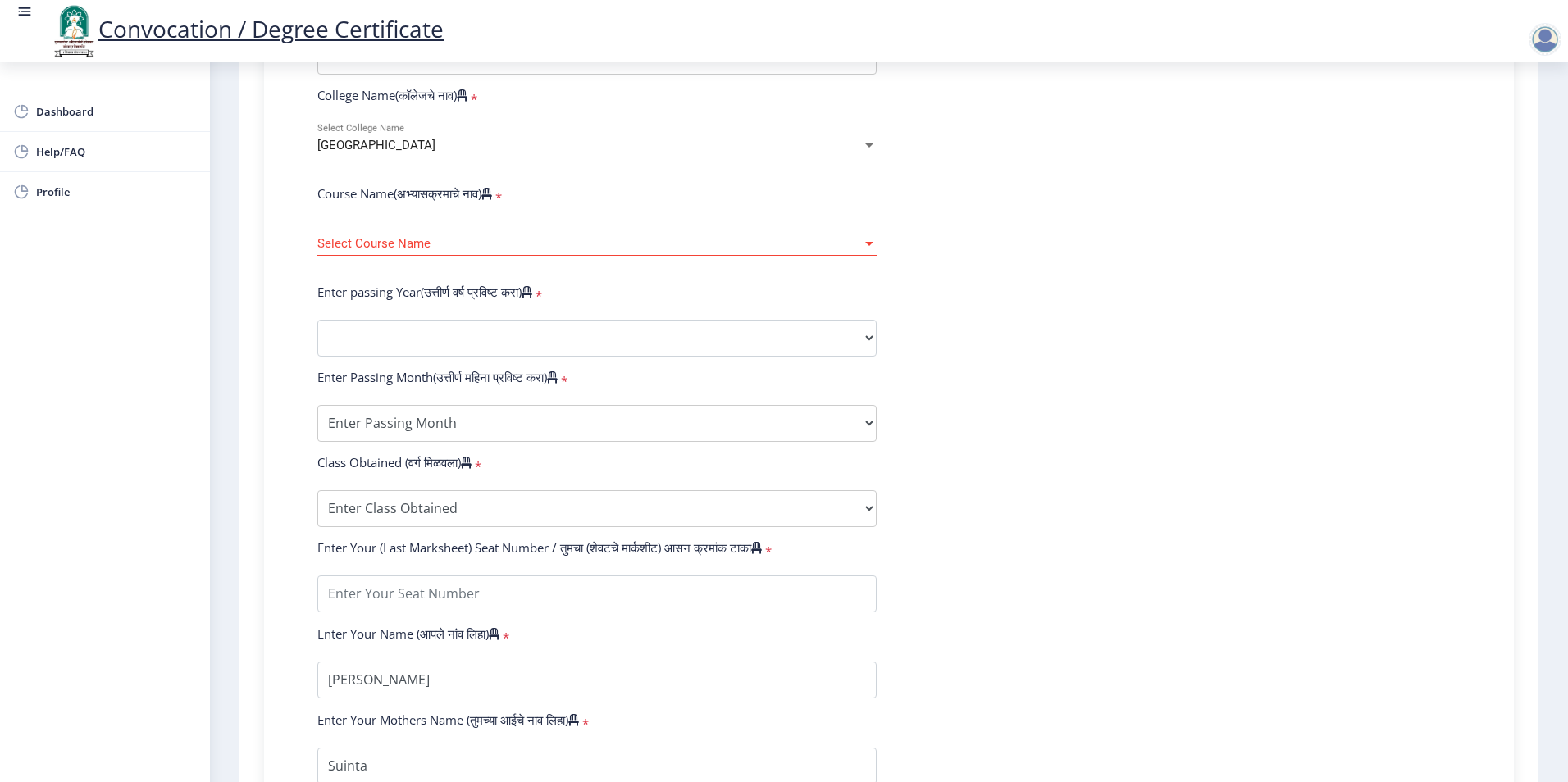
click at [1097, 379] on form "Enter Your PRN Number (तुमचा पीआरएन (कायम नोंदणी क्रमांक) एंटर करा) * Student T…" at bounding box center [888, 349] width 1168 height 869
click at [869, 246] on div at bounding box center [869, 244] width 8 height 4
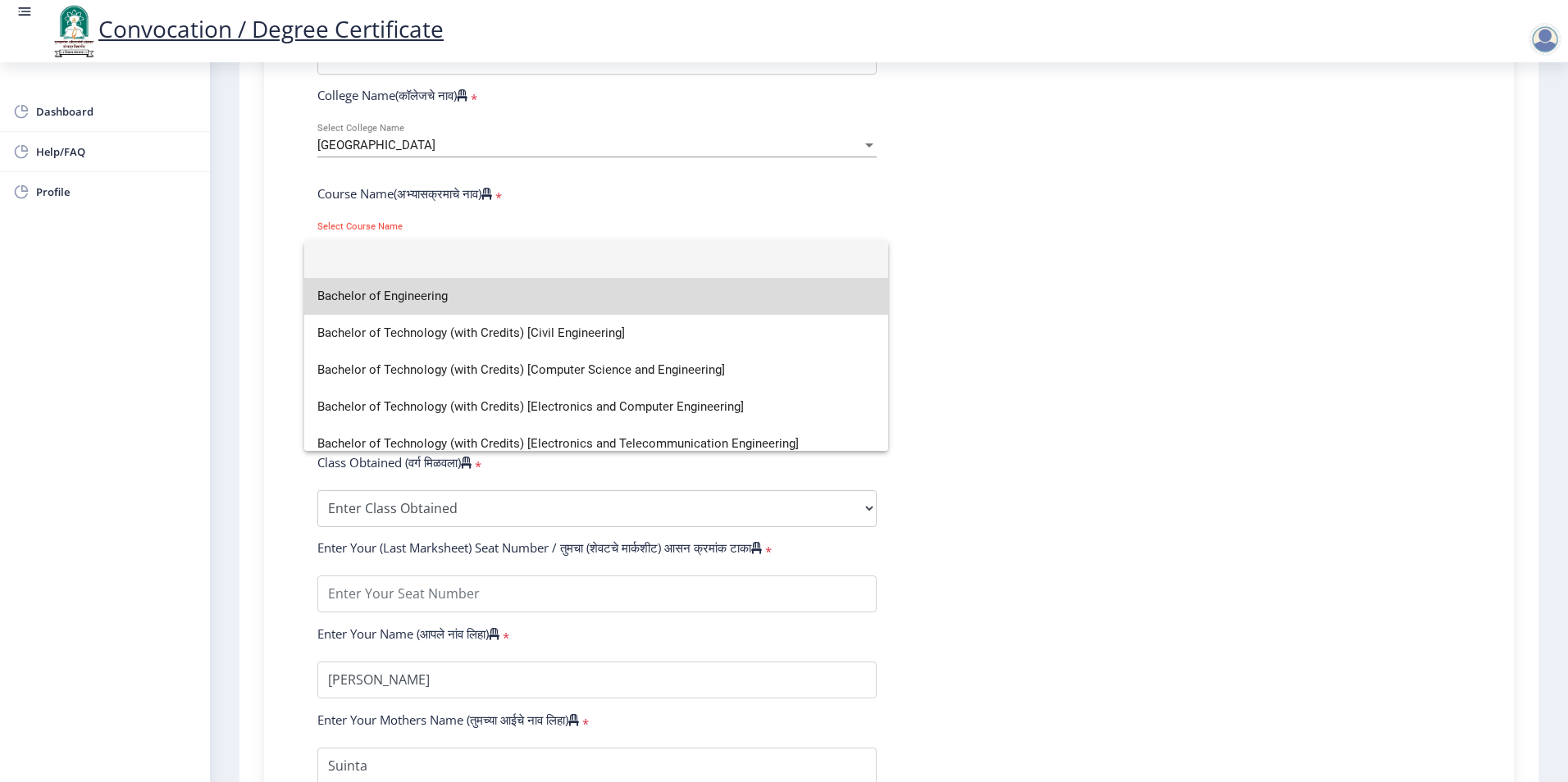
drag, startPoint x: 874, startPoint y: 286, endPoint x: 878, endPoint y: 384, distance: 98.1
click at [878, 384] on div "Bachelor of Engineering Bachelor of Technology (with Credits) [Civil Engineerin…" at bounding box center [595, 345] width 583 height 210
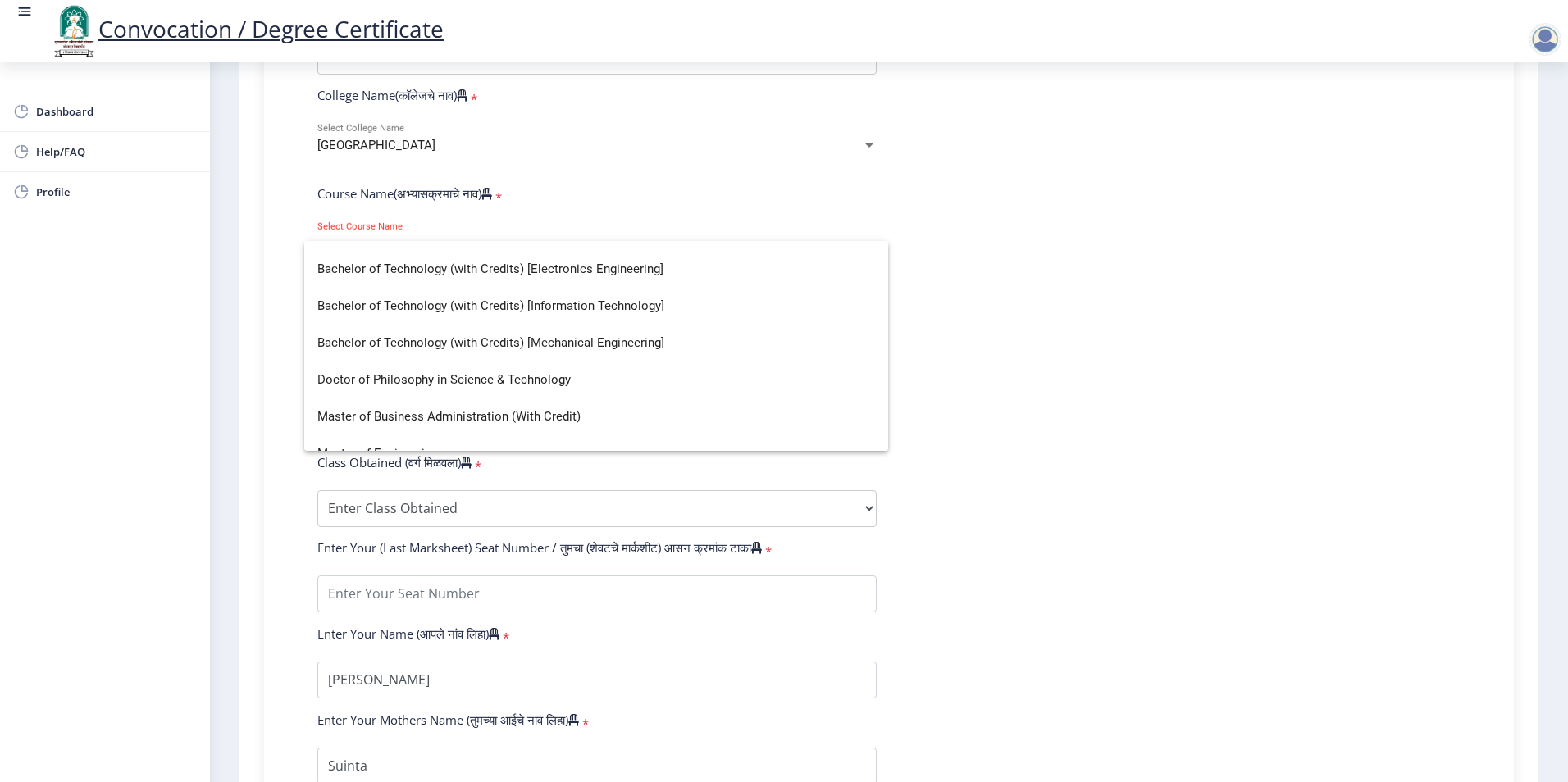
scroll to position [391, 0]
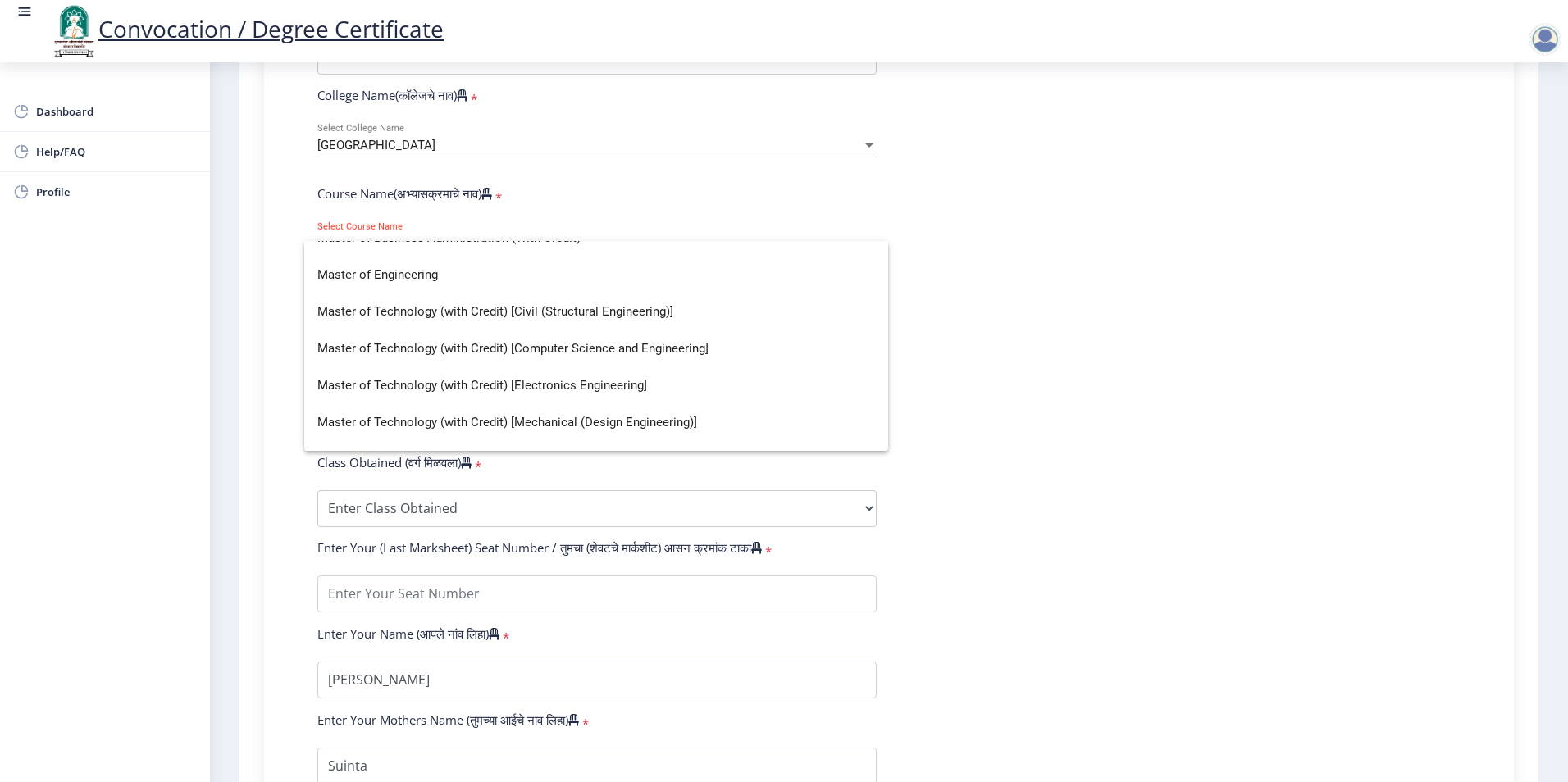
click at [1012, 327] on div at bounding box center [784, 391] width 1568 height 782
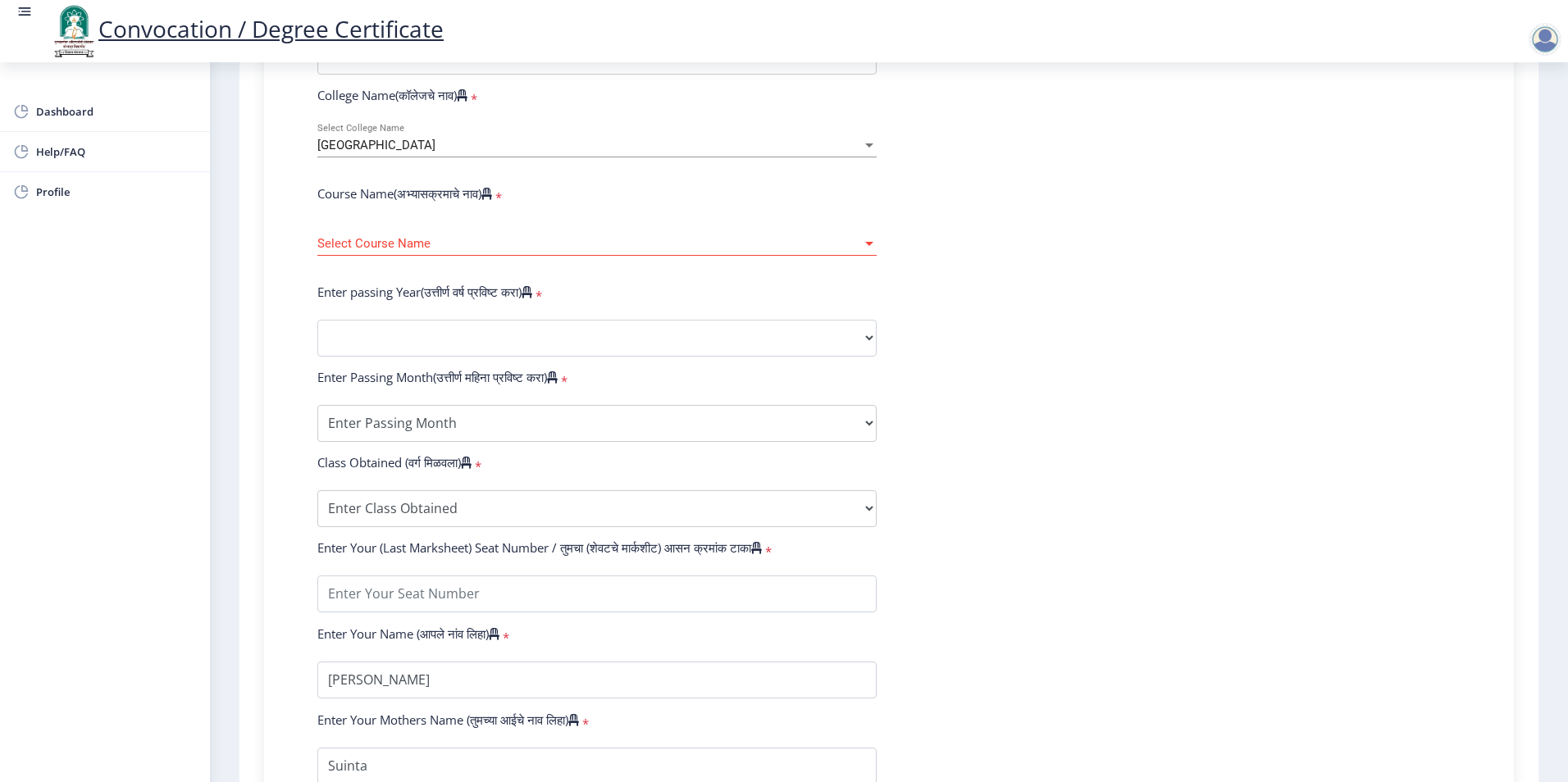
click at [706, 251] on span "Select Course Name" at bounding box center [589, 244] width 544 height 14
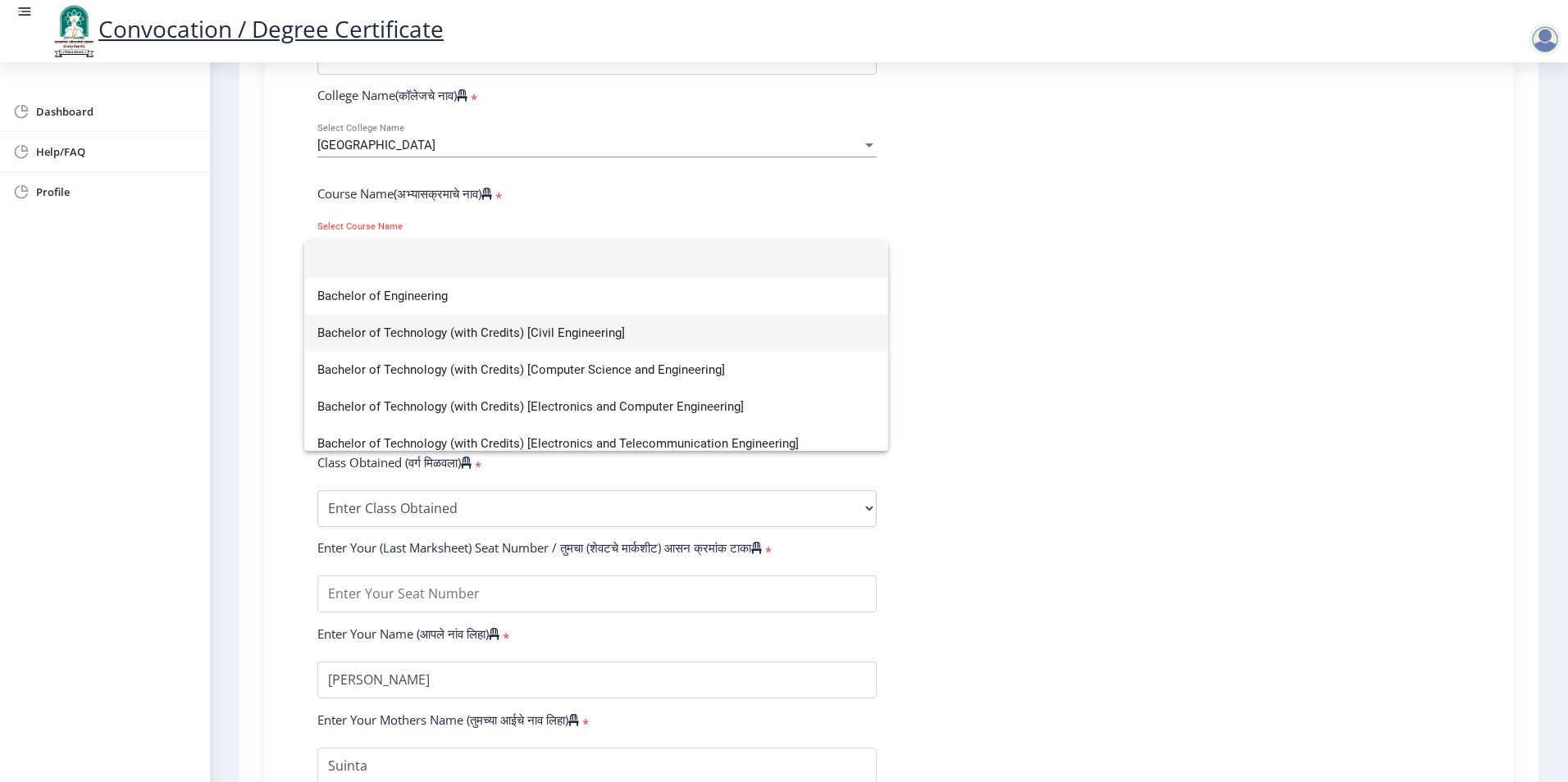
click at [627, 333] on span "Bachelor of Technology (with Credits) [Civil Engineering]" at bounding box center [596, 333] width 558 height 37
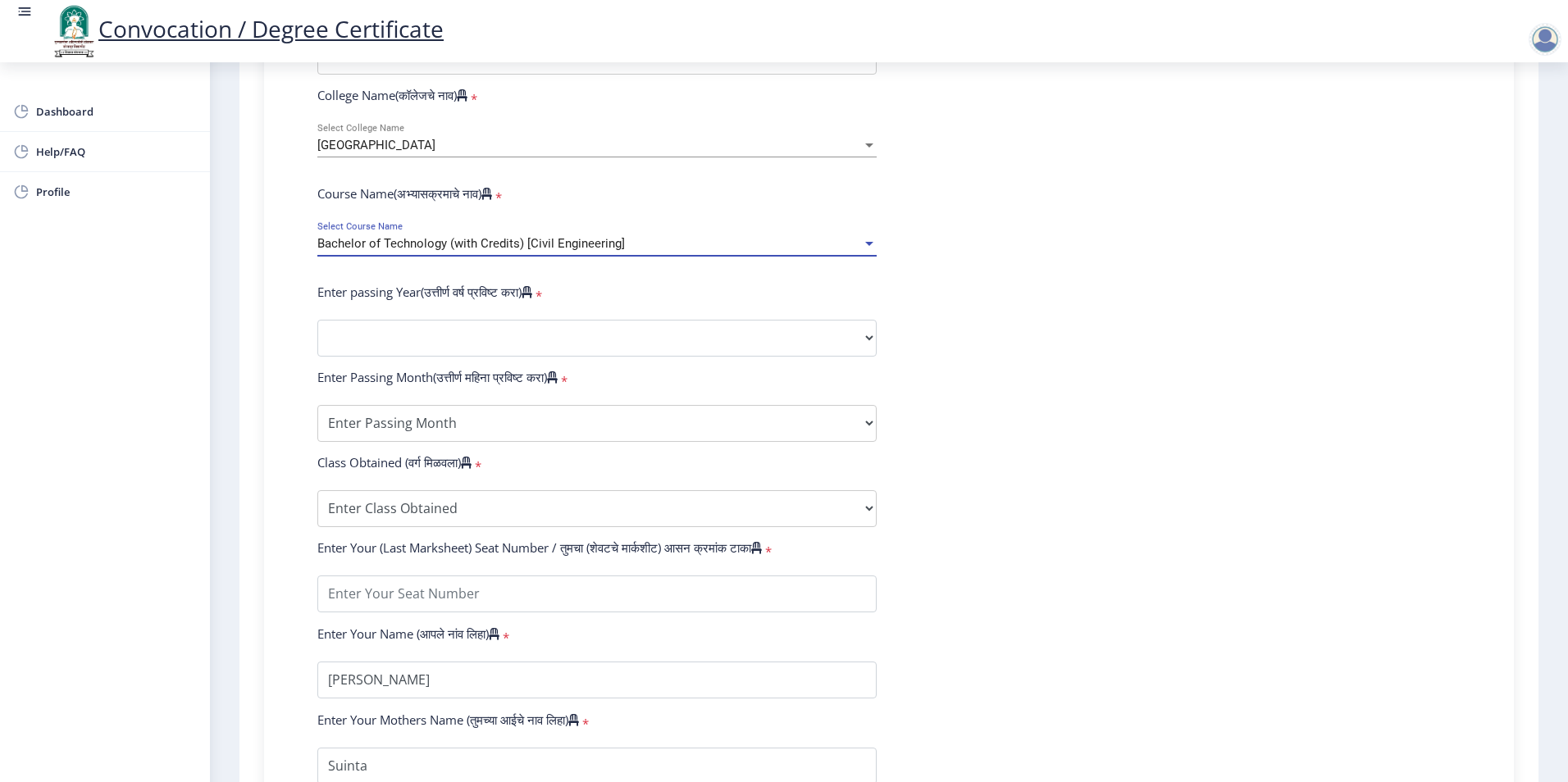
click at [862, 152] on div at bounding box center [869, 146] width 15 height 14
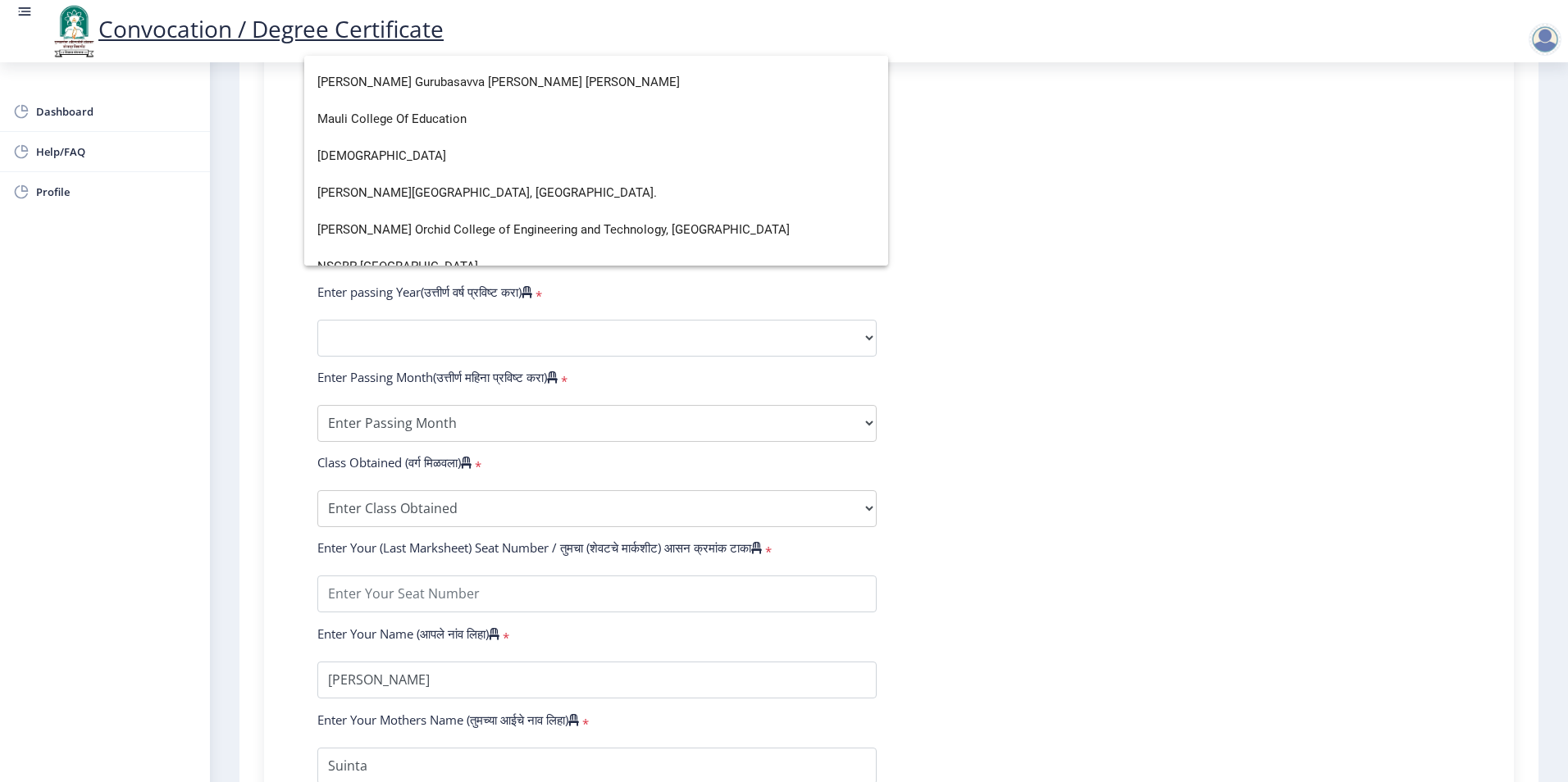
scroll to position [2623, 0]
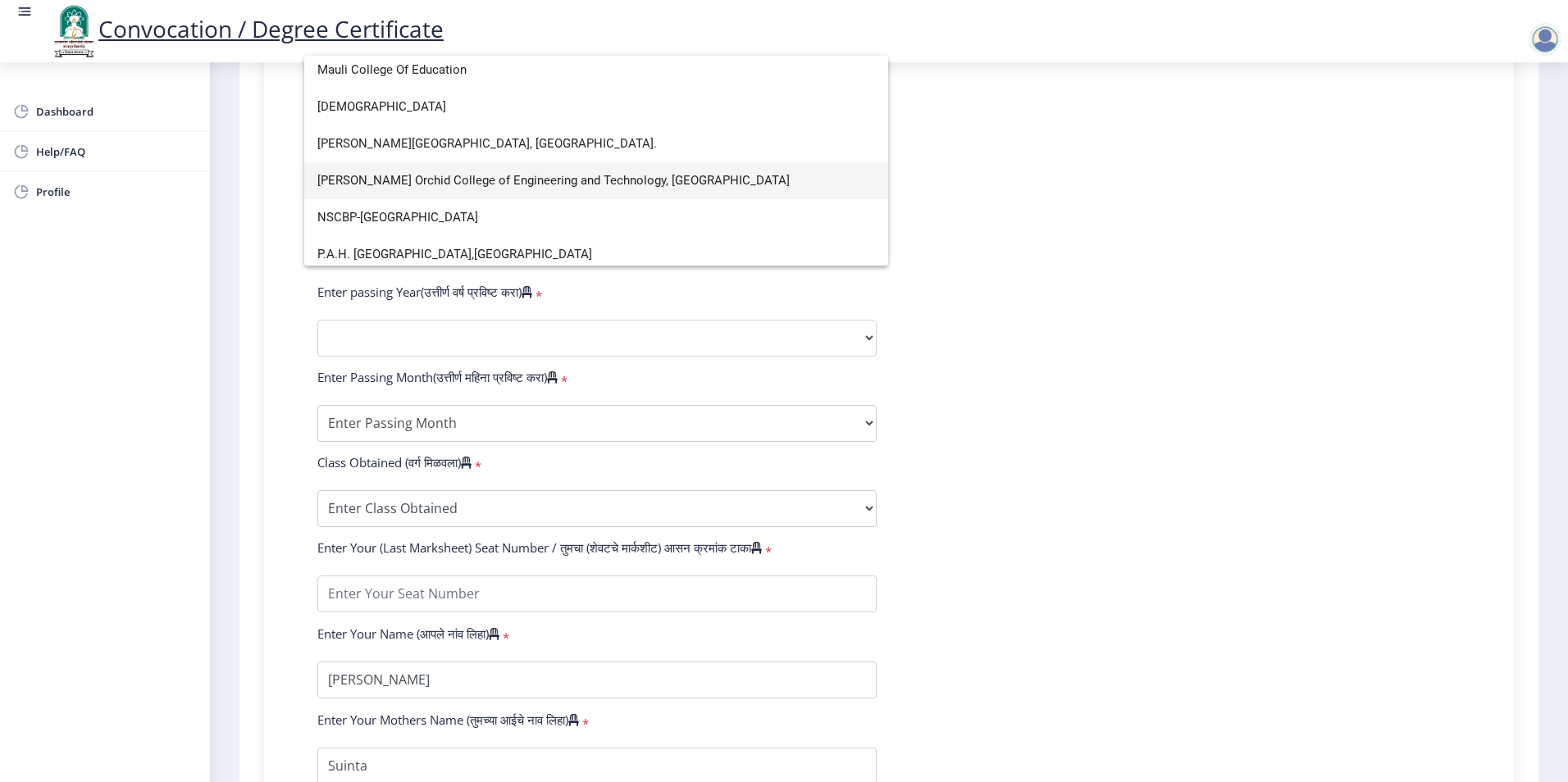
click at [570, 173] on span "[PERSON_NAME] Orchid College of Engineering and Technology, [GEOGRAPHIC_DATA]" at bounding box center [596, 181] width 558 height 37
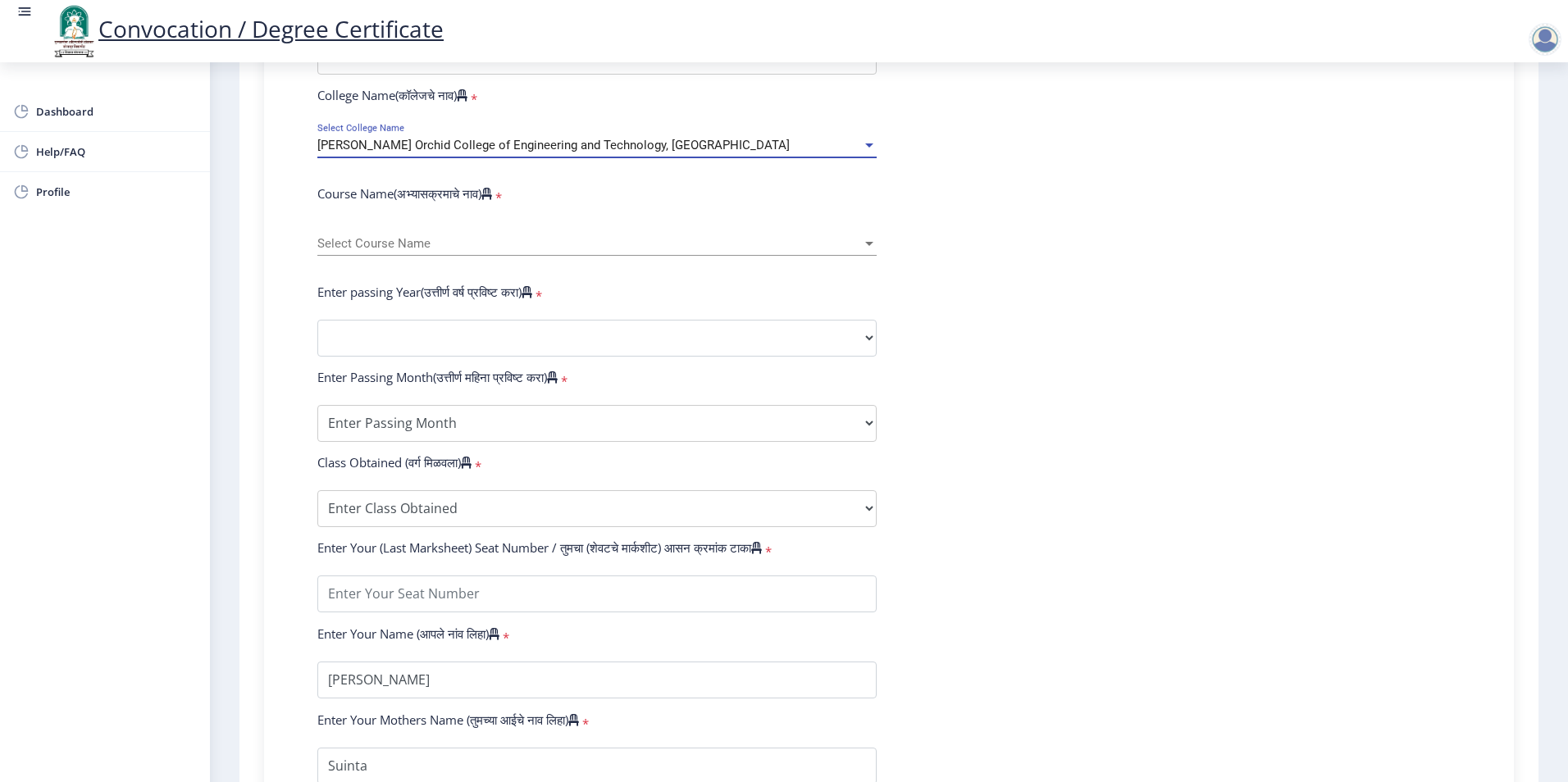
click at [862, 251] on div at bounding box center [869, 244] width 15 height 14
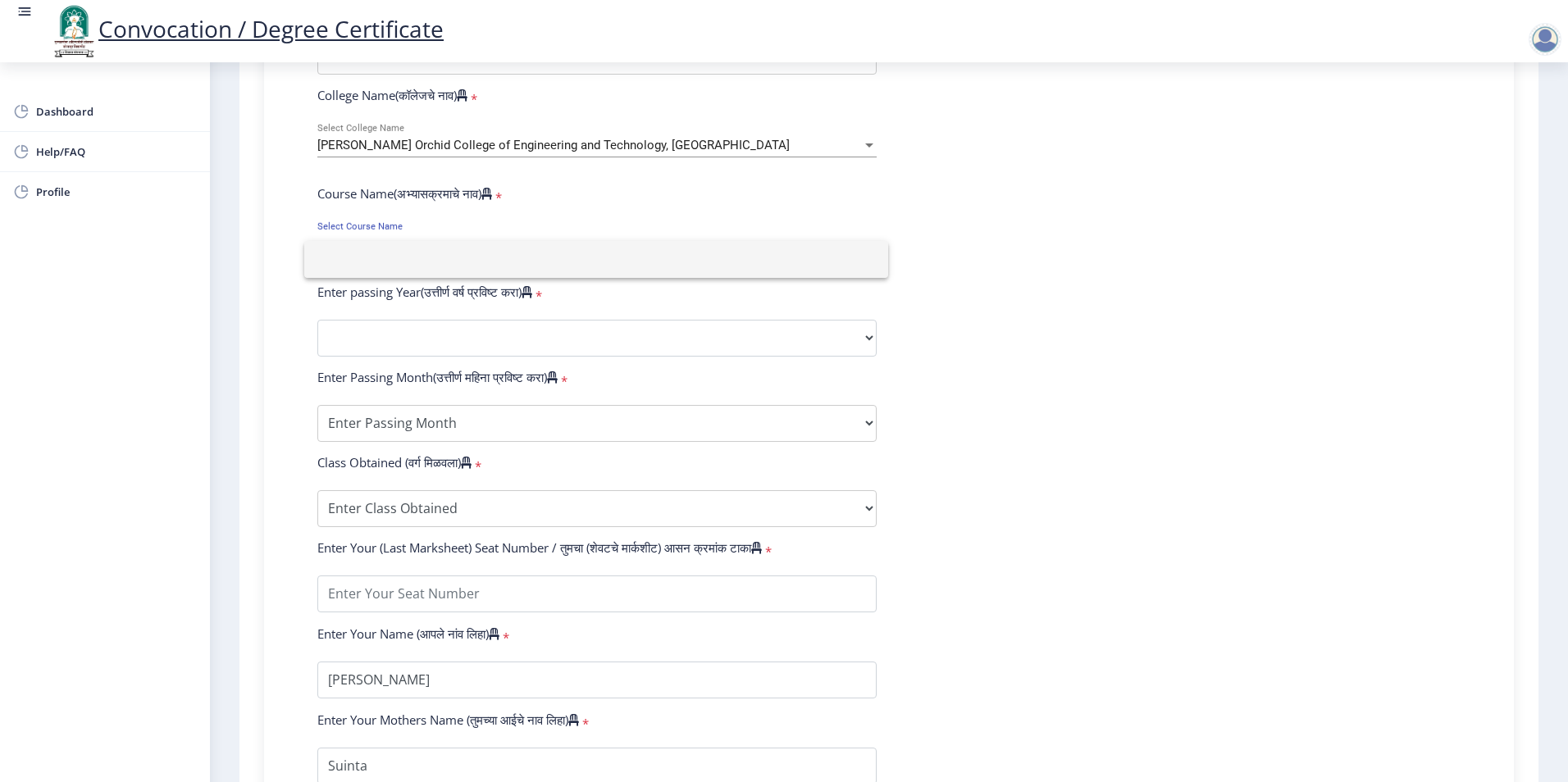
click at [1543, 46] on div at bounding box center [784, 391] width 1568 height 782
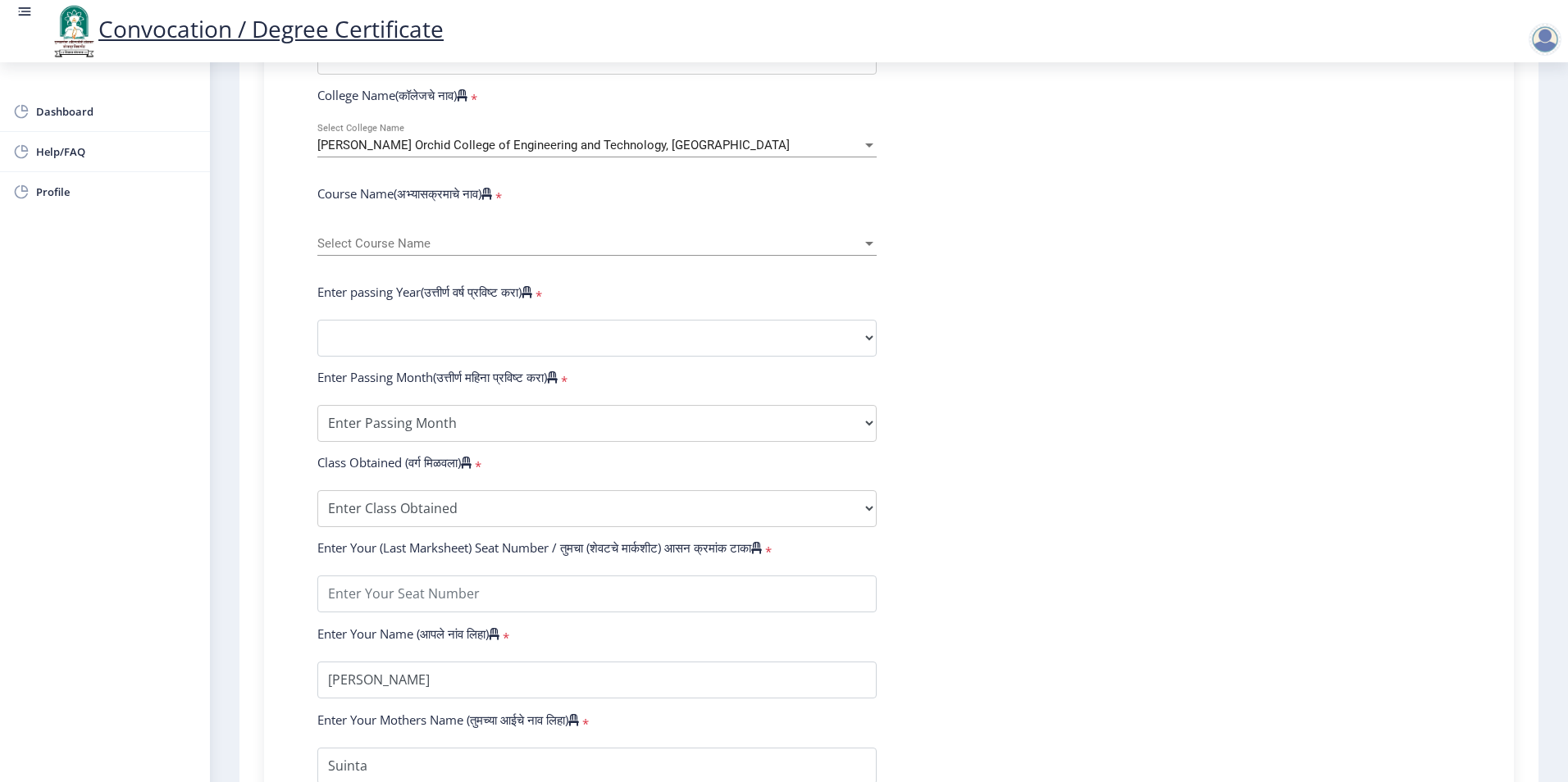
click at [1539, 43] on div at bounding box center [1544, 38] width 32 height 32
click at [1488, 134] on span "Log out" at bounding box center [1502, 128] width 105 height 20
